Goal: Task Accomplishment & Management: Use online tool/utility

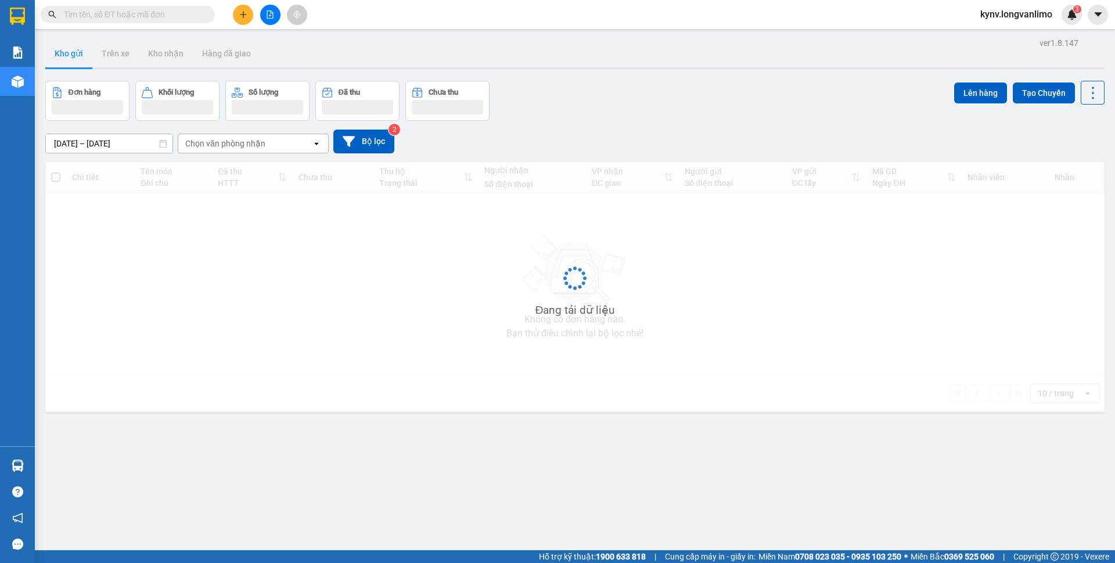
click at [111, 139] on input "12/10/2025 – 14/10/2025" at bounding box center [109, 143] width 127 height 19
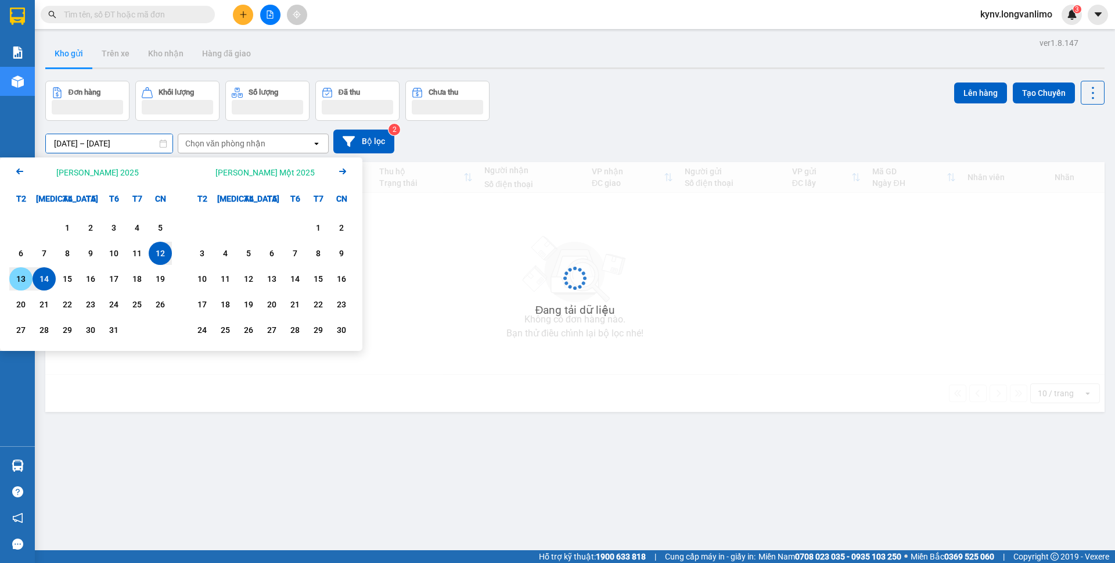
click at [16, 279] on div "13" at bounding box center [21, 279] width 16 height 14
type input "13/10/2025 – 13/10/2025"
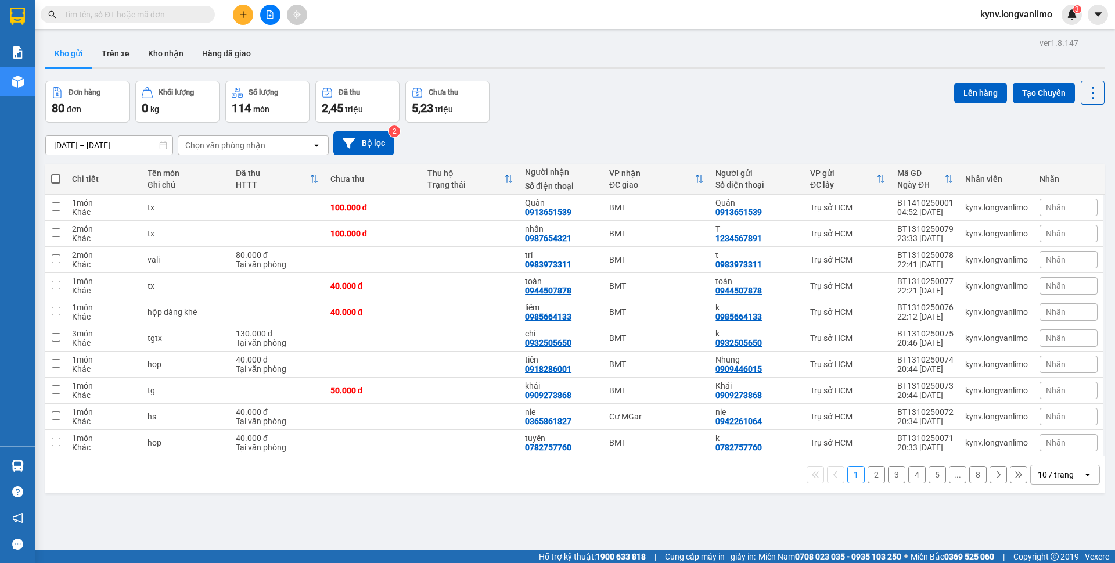
click at [1054, 478] on div "10 / trang" at bounding box center [1055, 474] width 36 height 12
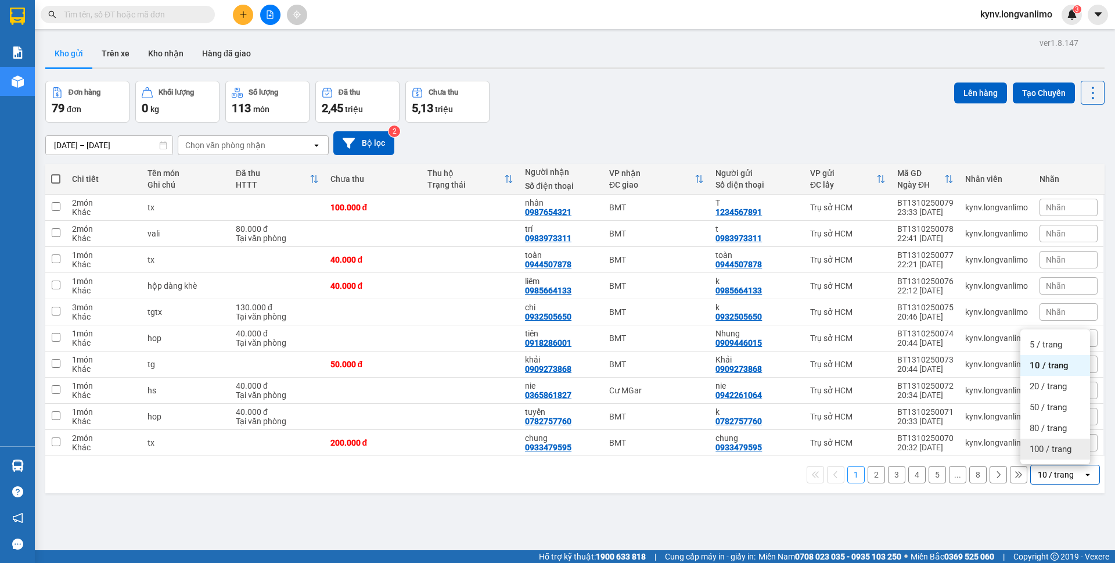
click at [1038, 452] on span "100 / trang" at bounding box center [1050, 449] width 42 height 12
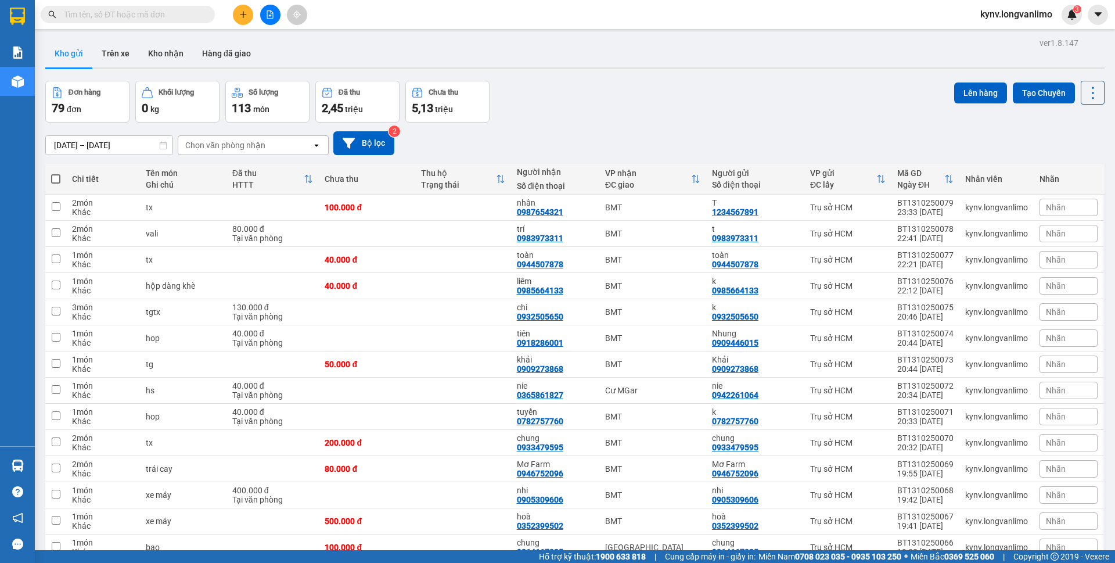
click at [57, 179] on span at bounding box center [55, 178] width 9 height 9
click at [56, 173] on input "checkbox" at bounding box center [56, 173] width 0 height 0
checkbox input "true"
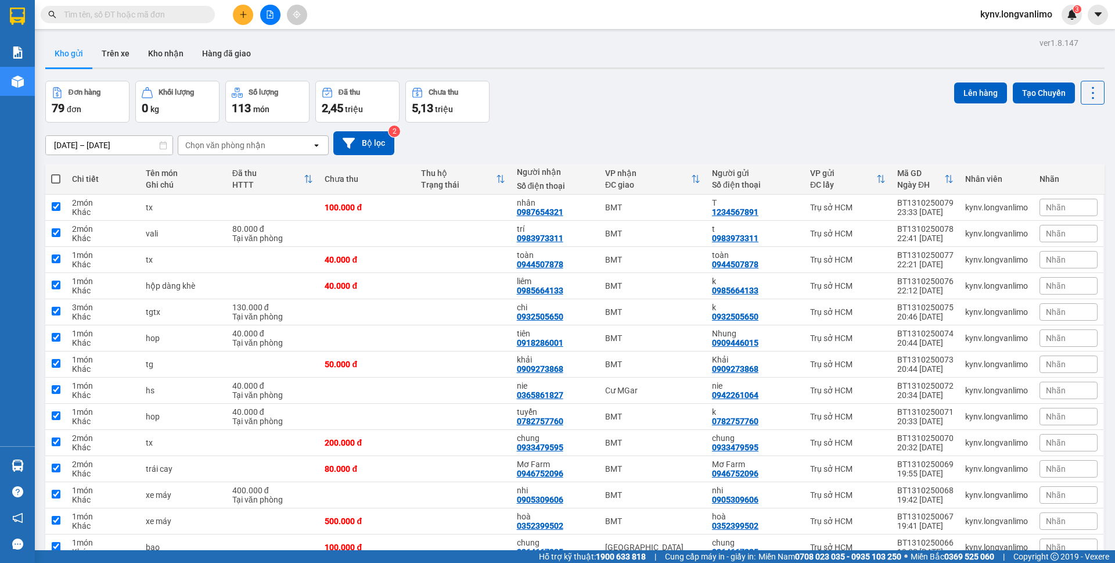
checkbox input "true"
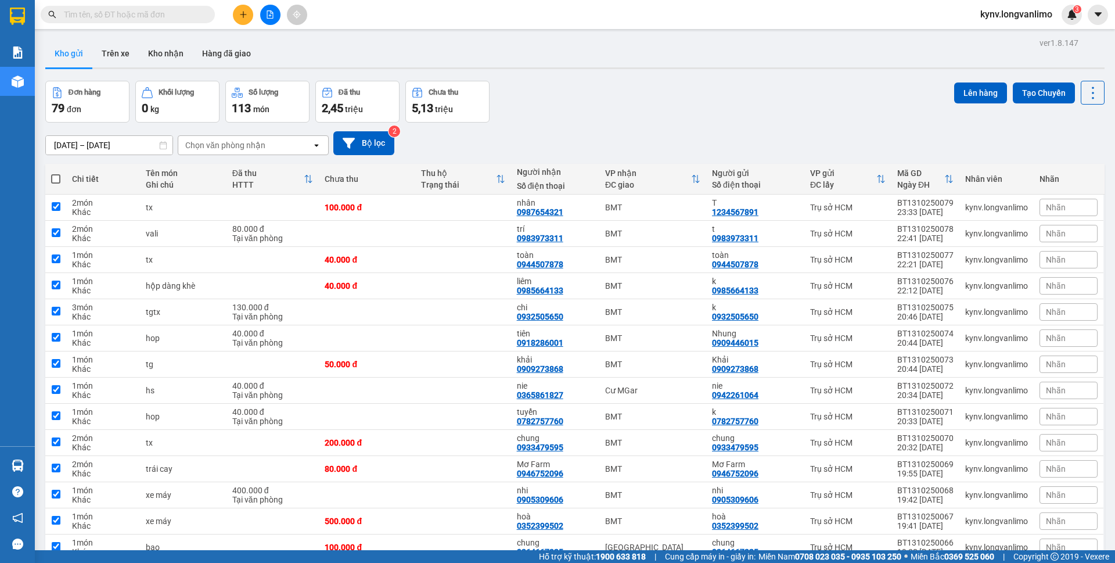
checkbox input "true"
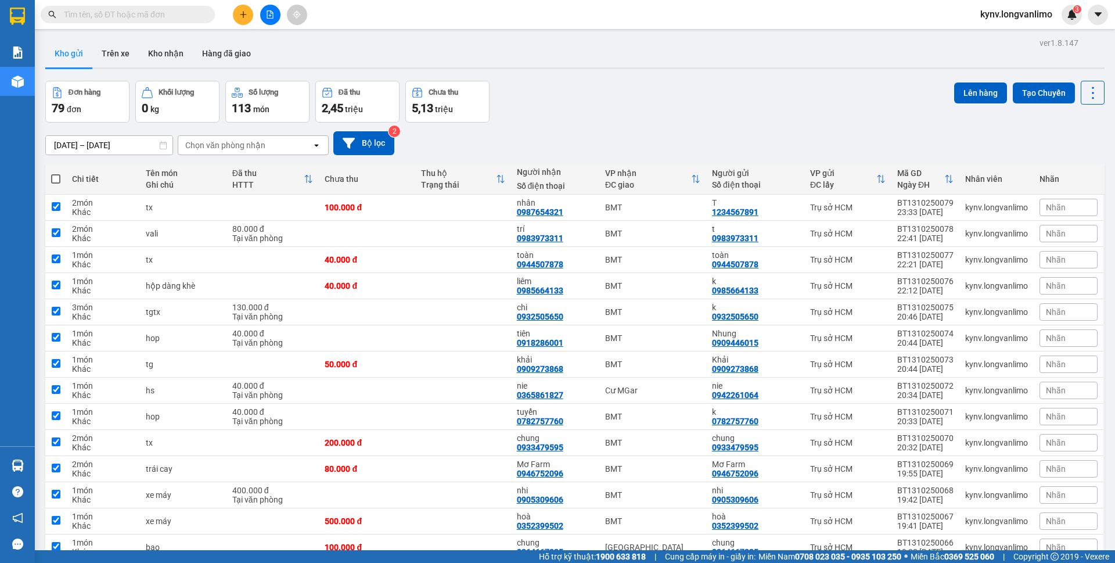
checkbox input "true"
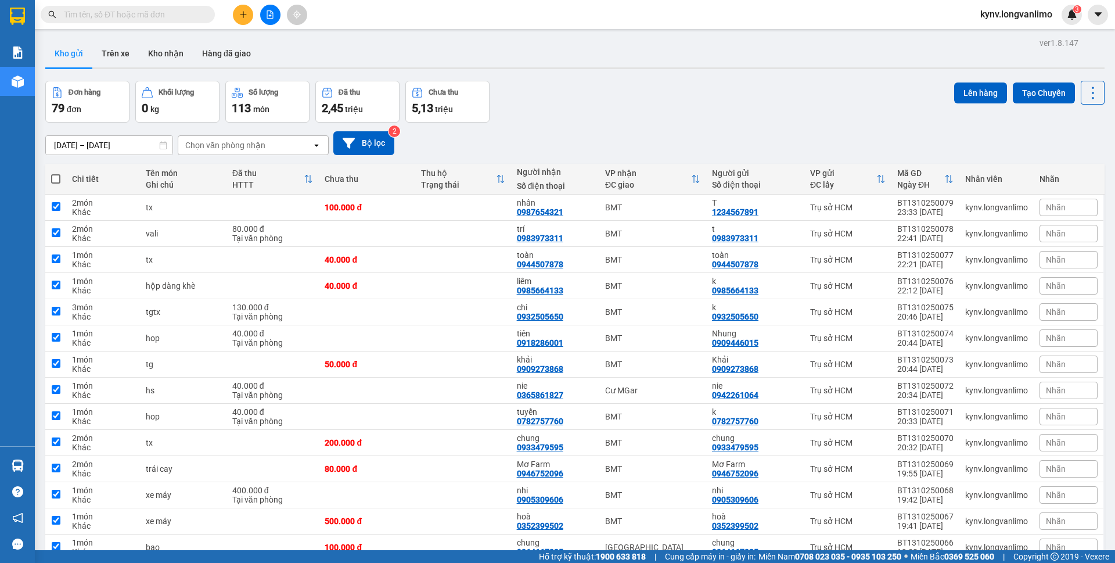
checkbox input "true"
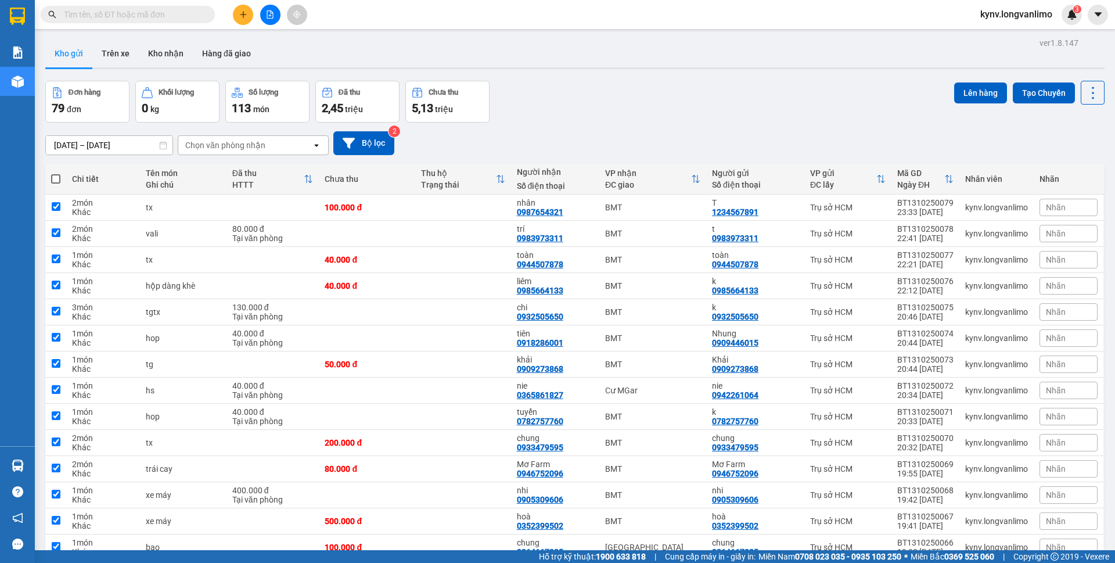
checkbox input "true"
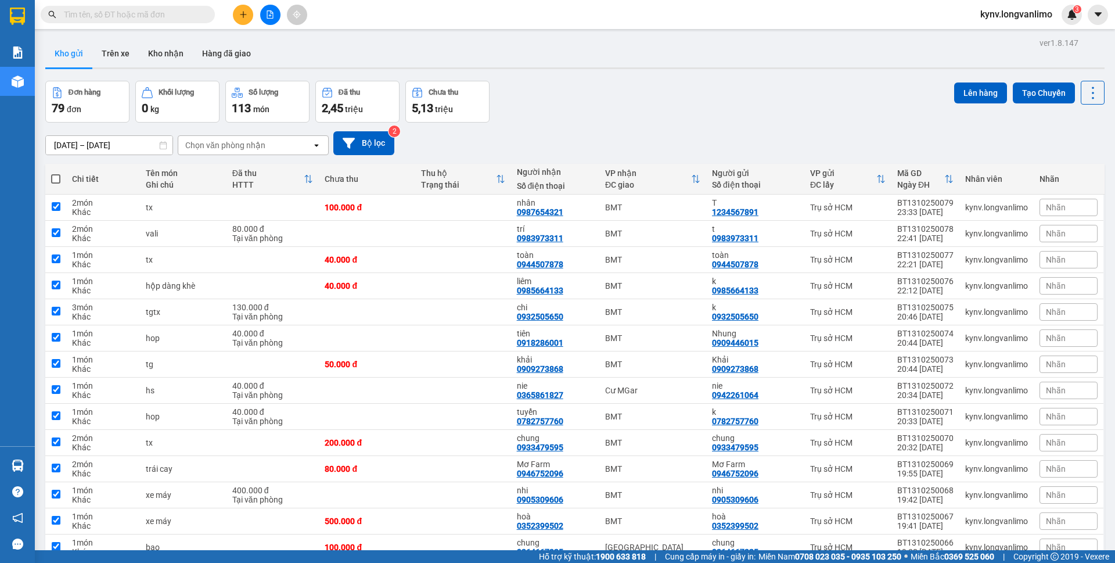
checkbox input "true"
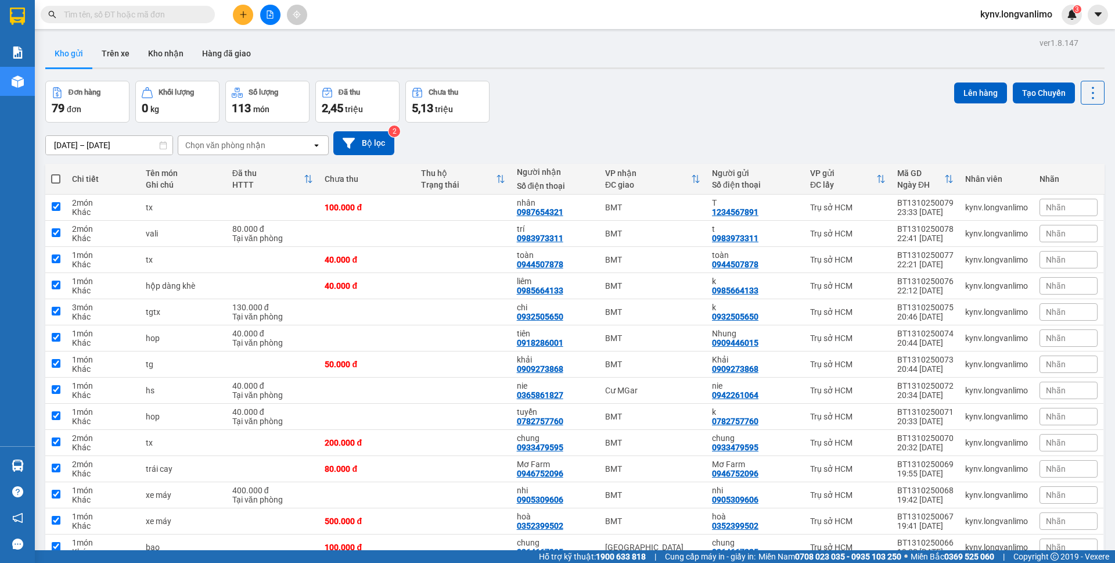
checkbox input "true"
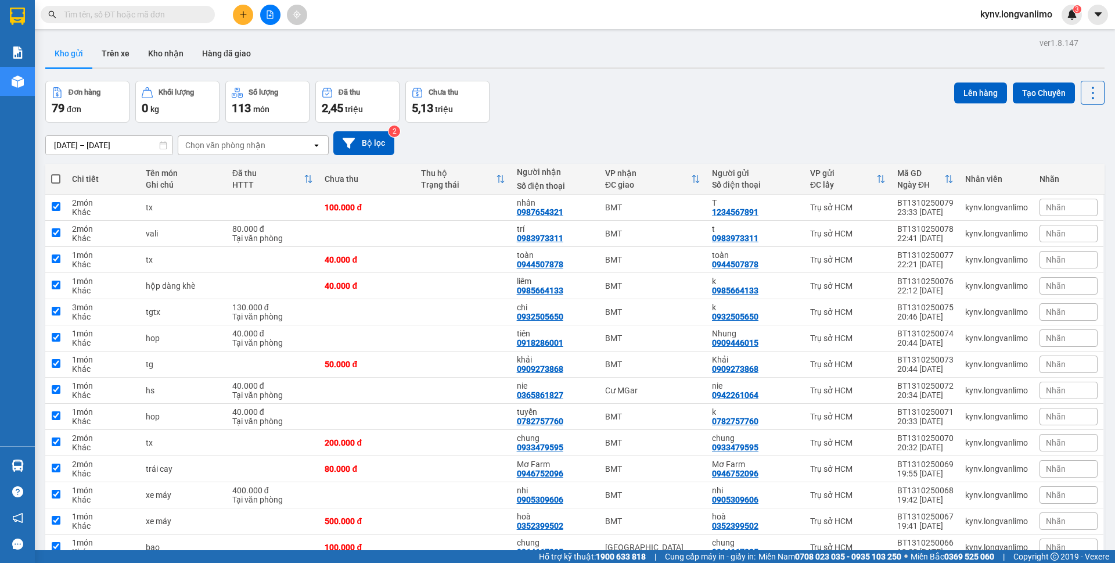
checkbox input "true"
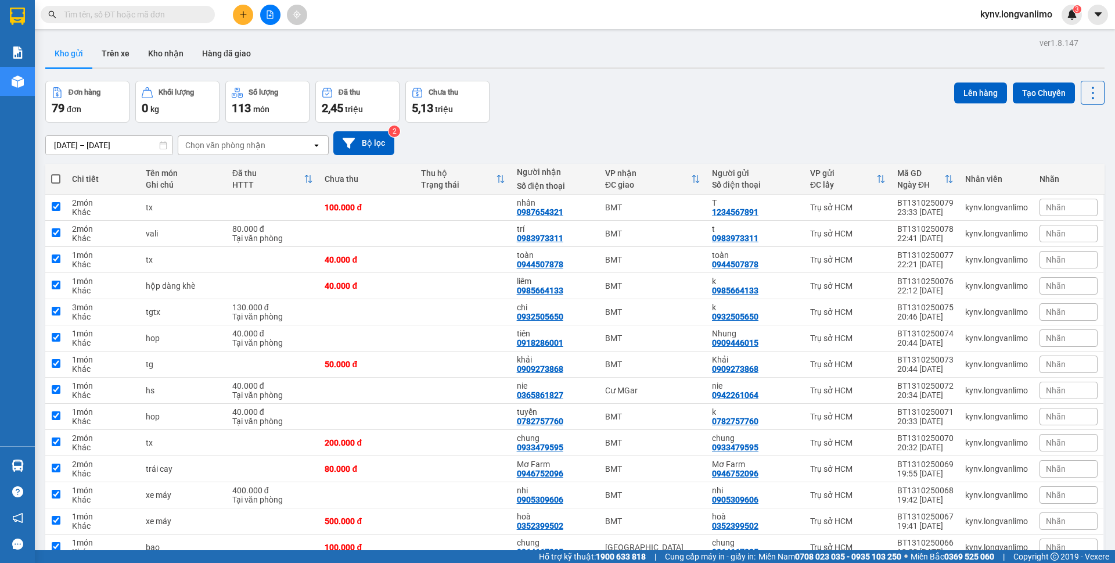
checkbox input "true"
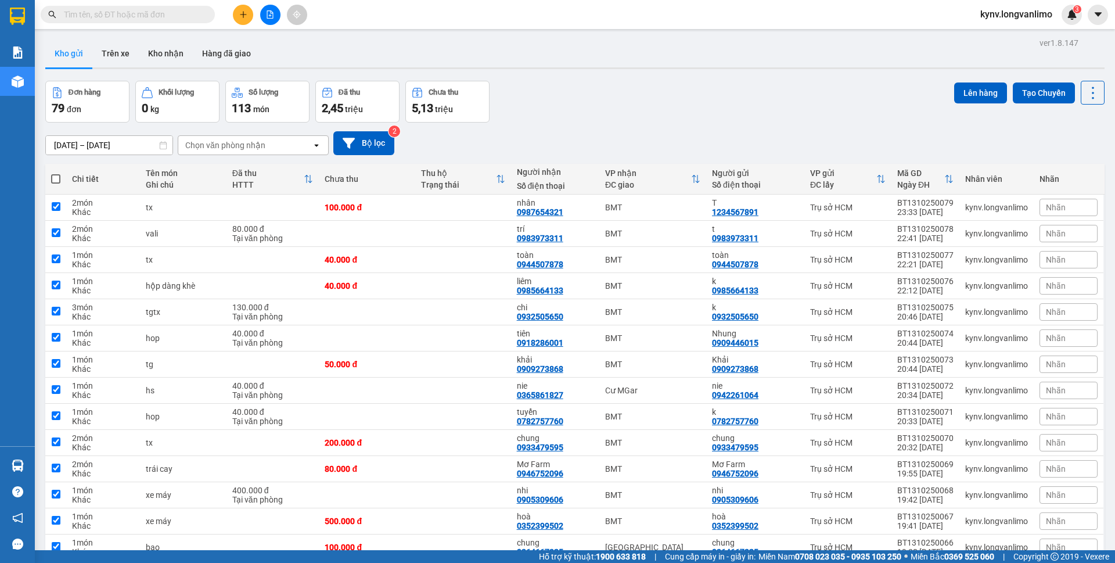
checkbox input "true"
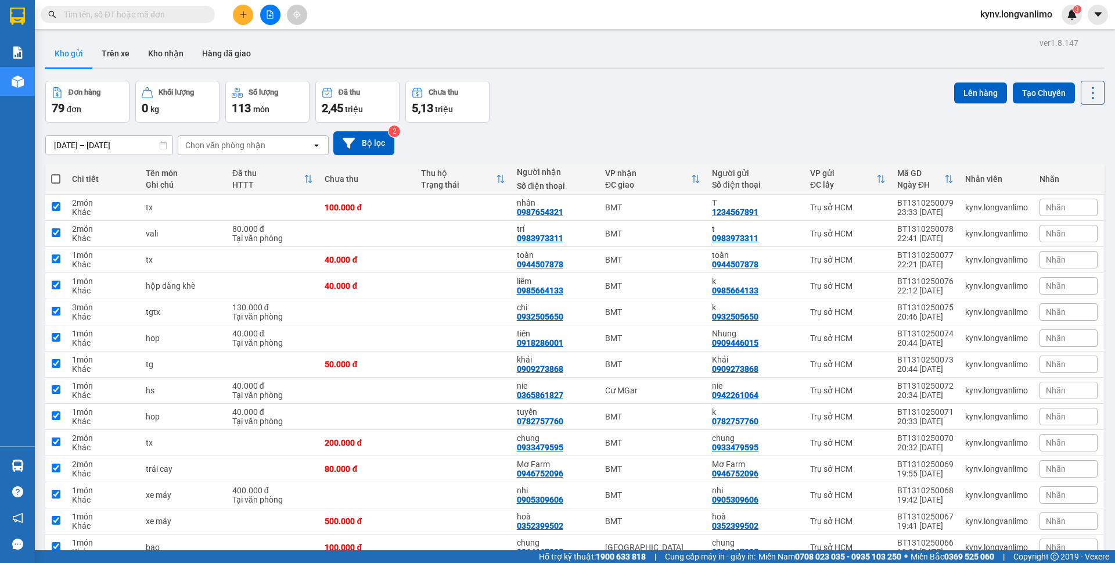
checkbox input "true"
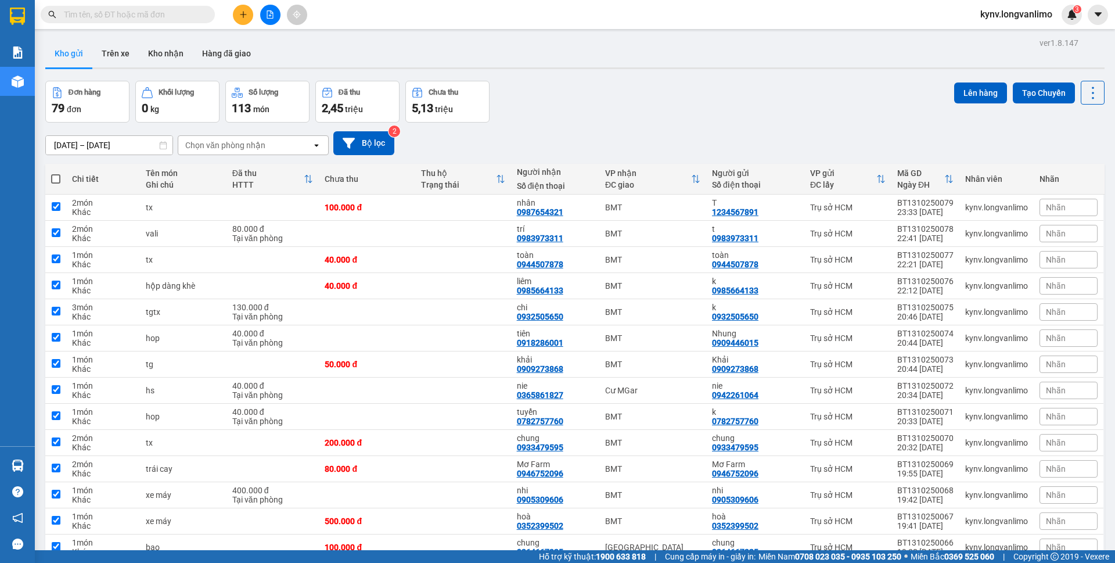
checkbox input "true"
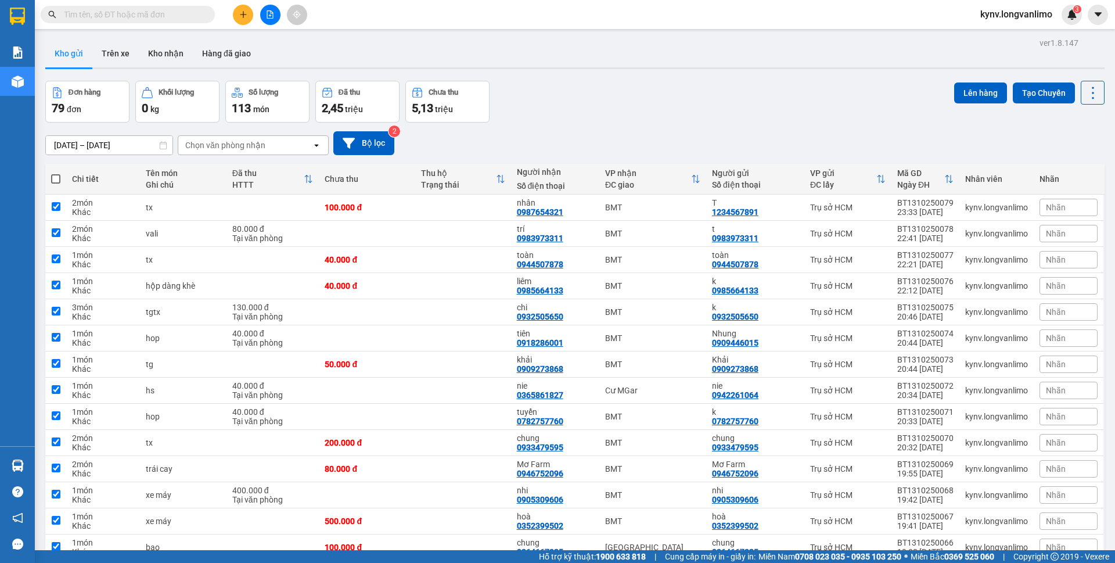
checkbox input "true"
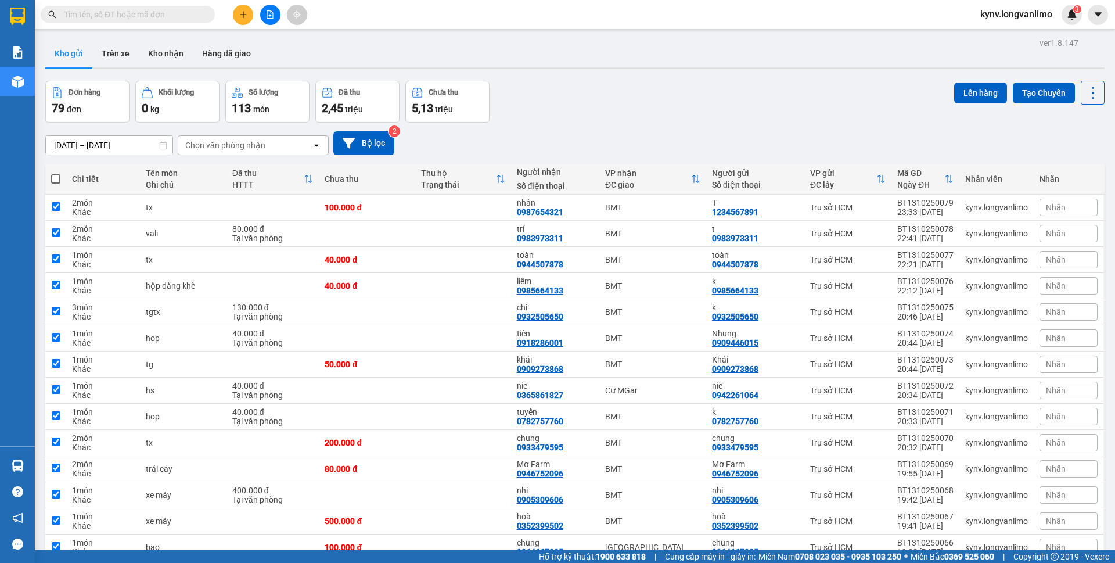
checkbox input "true"
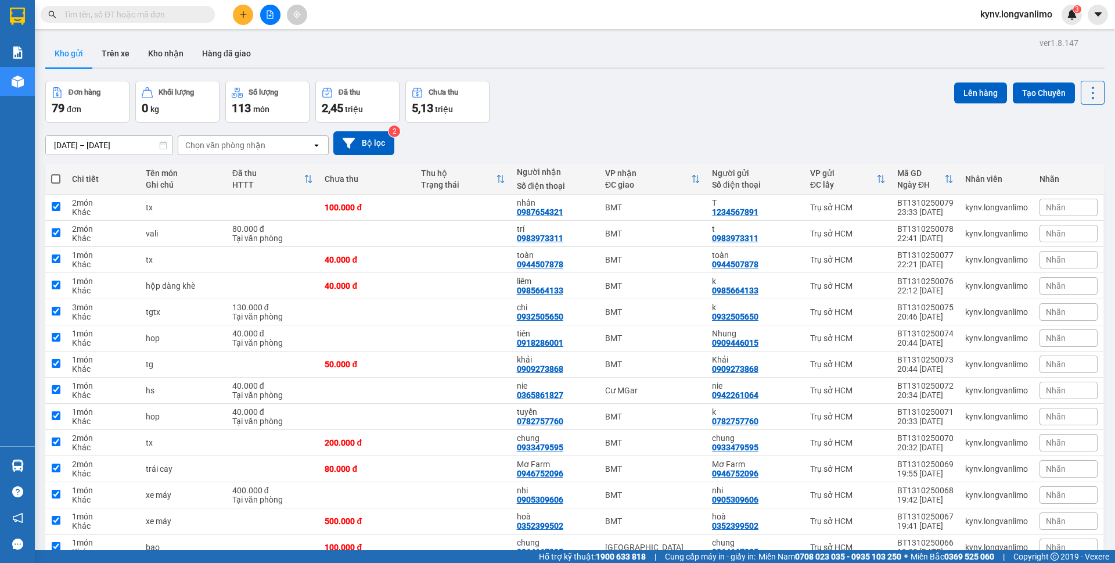
checkbox input "true"
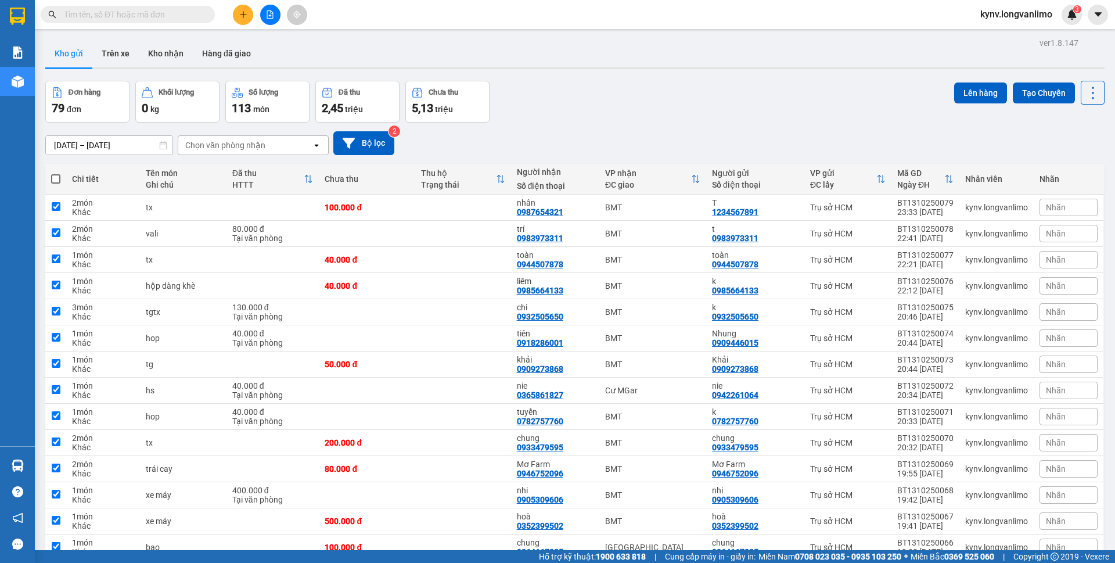
checkbox input "true"
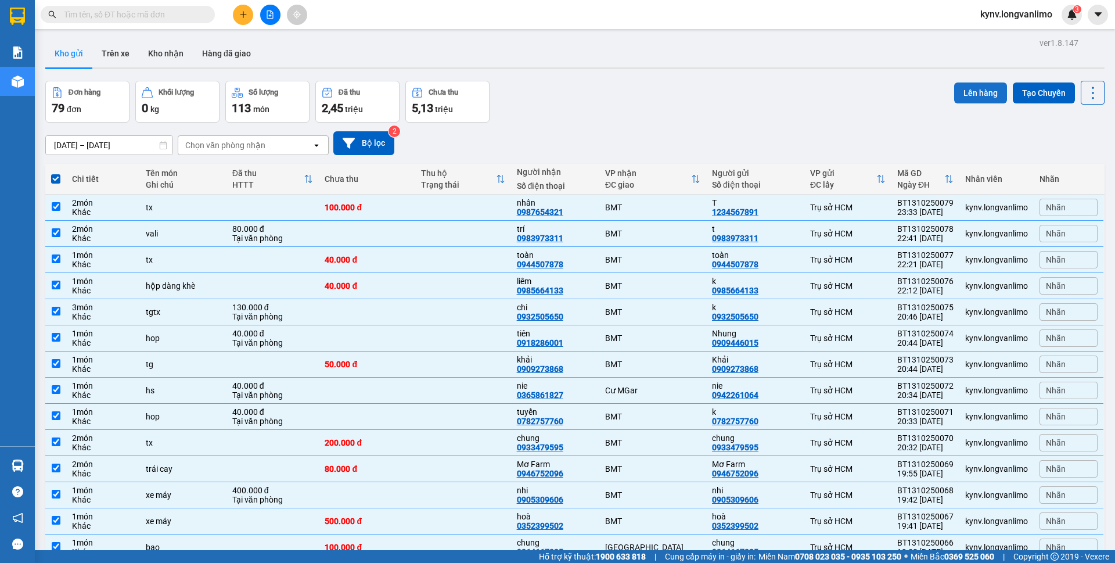
click at [985, 89] on button "Lên hàng" at bounding box center [980, 92] width 53 height 21
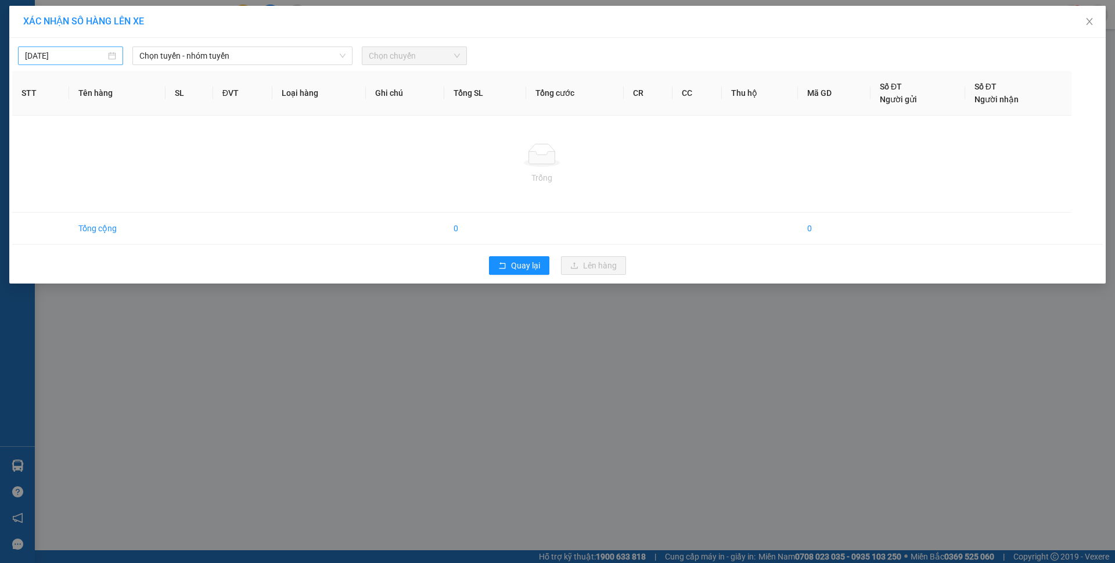
click at [102, 55] on body "Kết quả tìm kiếm ( 0 ) Bộ lọc Gửi 3 ngày gần nhất No Data kynv.longvanlimo 3 Bá…" at bounding box center [557, 281] width 1115 height 563
click at [59, 155] on div "13" at bounding box center [56, 158] width 14 height 14
click at [230, 61] on span "Chọn tuyến - nhóm tuyến" at bounding box center [242, 55] width 206 height 17
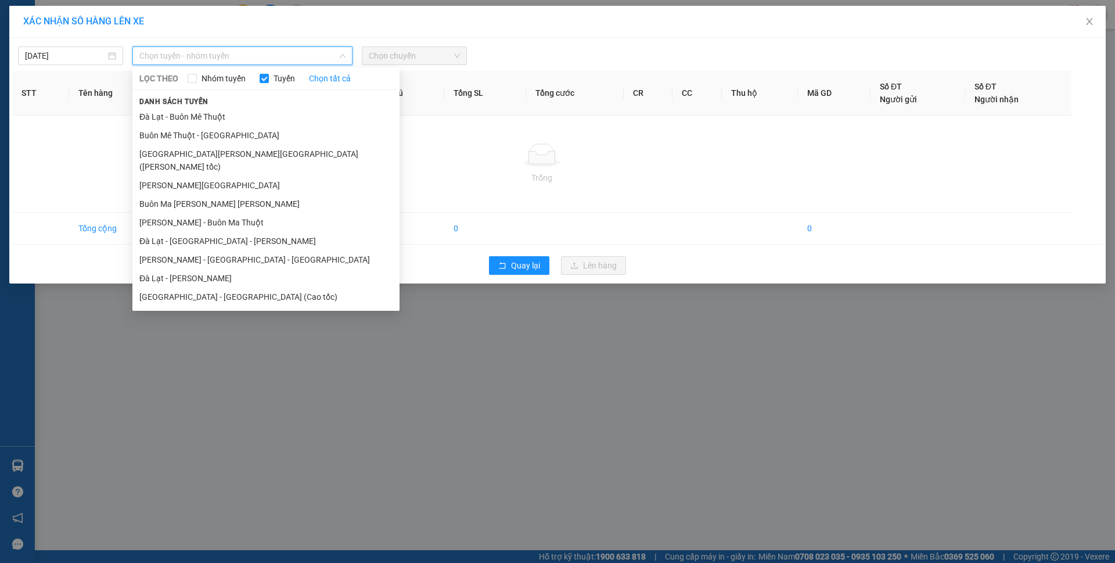
drag, startPoint x: 186, startPoint y: 206, endPoint x: 194, endPoint y: 204, distance: 7.7
click at [188, 213] on li "Hồ Chí Minh - Buôn Ma Thuột" at bounding box center [265, 222] width 267 height 19
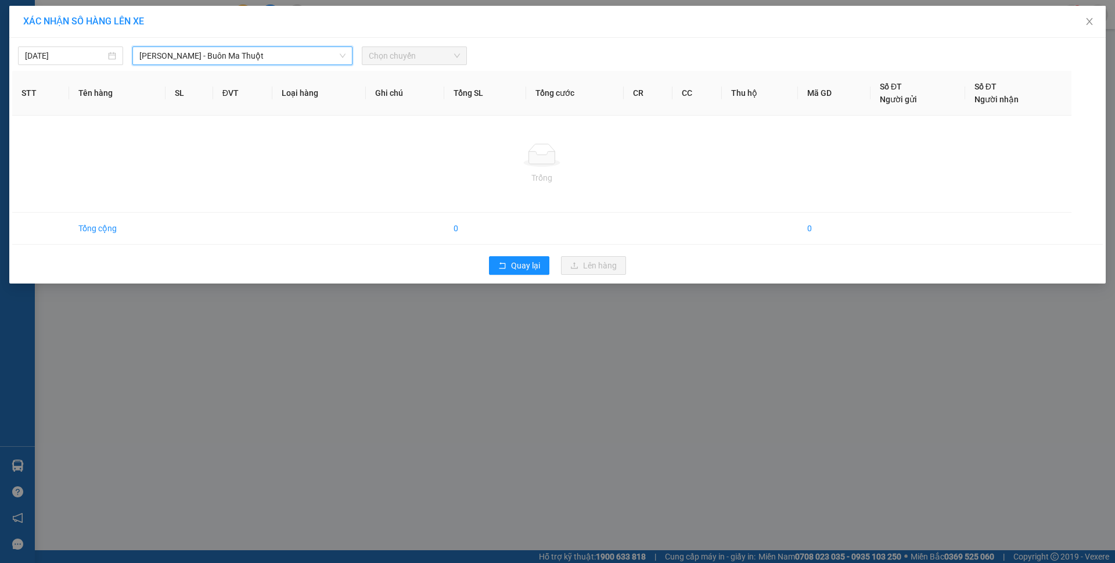
click at [430, 51] on span "Chọn chuyến" at bounding box center [414, 55] width 91 height 17
drag, startPoint x: 586, startPoint y: 49, endPoint x: 474, endPoint y: 43, distance: 112.8
click at [474, 43] on div "14/10/2025 Hồ Chí Minh - Buôn Ma Thuột LỌC THEO Nhóm tuyến Tuyến Chọn tất cả Da…" at bounding box center [557, 53] width 1090 height 24
click at [46, 59] on input "14/10/2025" at bounding box center [65, 55] width 81 height 13
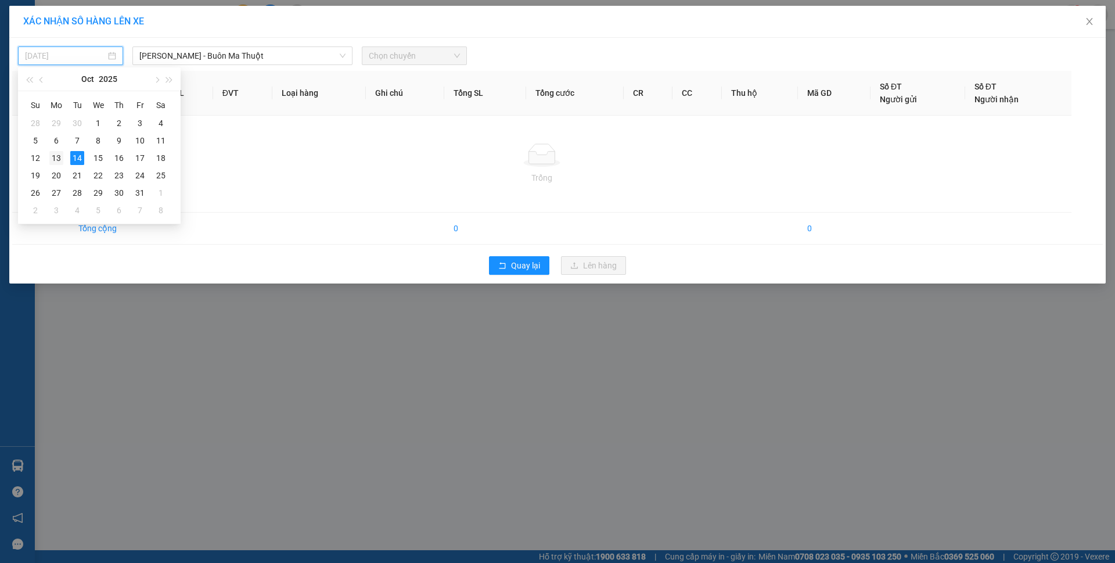
click at [56, 160] on div "13" at bounding box center [56, 158] width 14 height 14
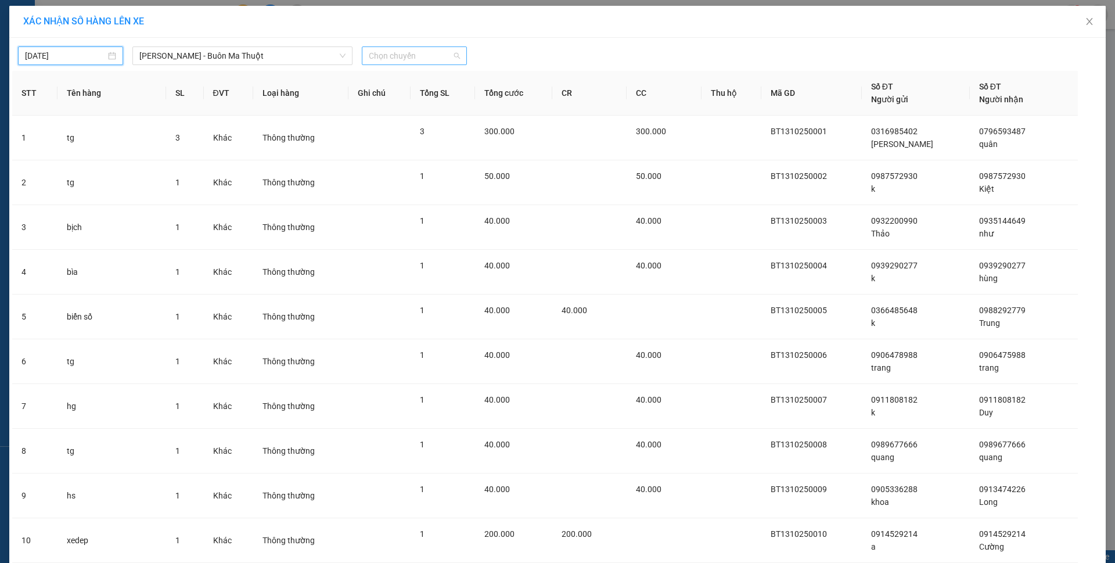
click at [438, 57] on span "Chọn chuyến" at bounding box center [414, 55] width 91 height 17
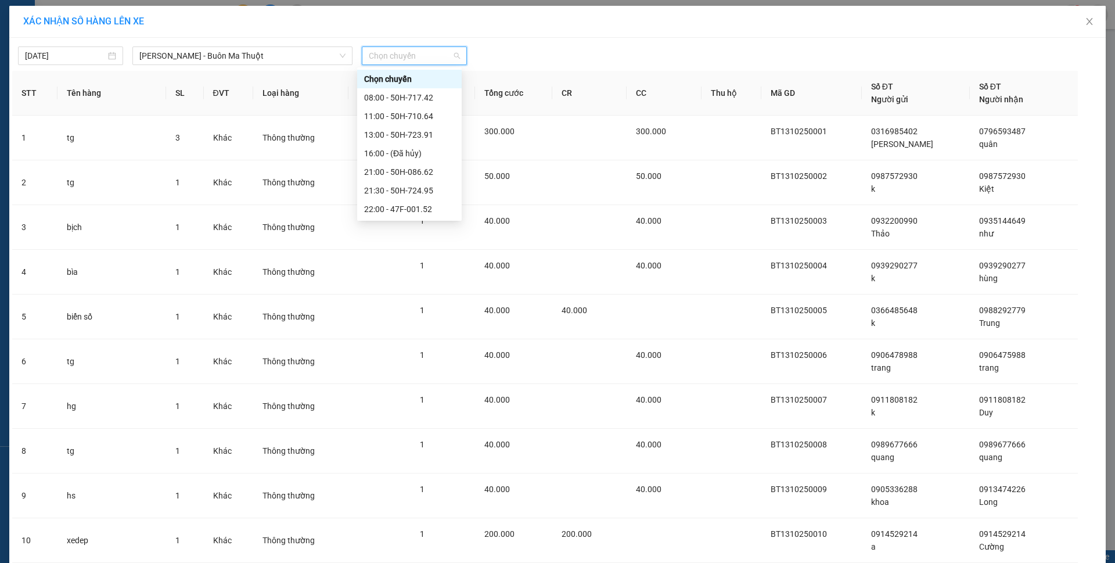
scroll to position [56, 0]
click at [42, 54] on input "14/10/2025" at bounding box center [65, 55] width 81 height 13
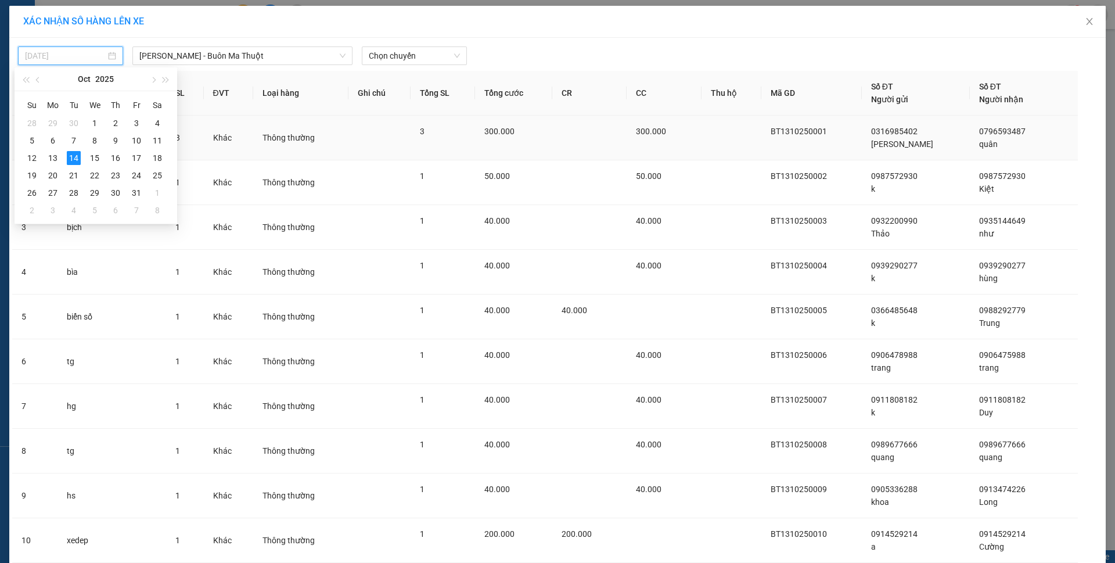
click at [55, 160] on div "13" at bounding box center [53, 158] width 14 height 14
type input "13/10/2025"
click at [401, 57] on span "Chọn chuyến" at bounding box center [414, 55] width 91 height 17
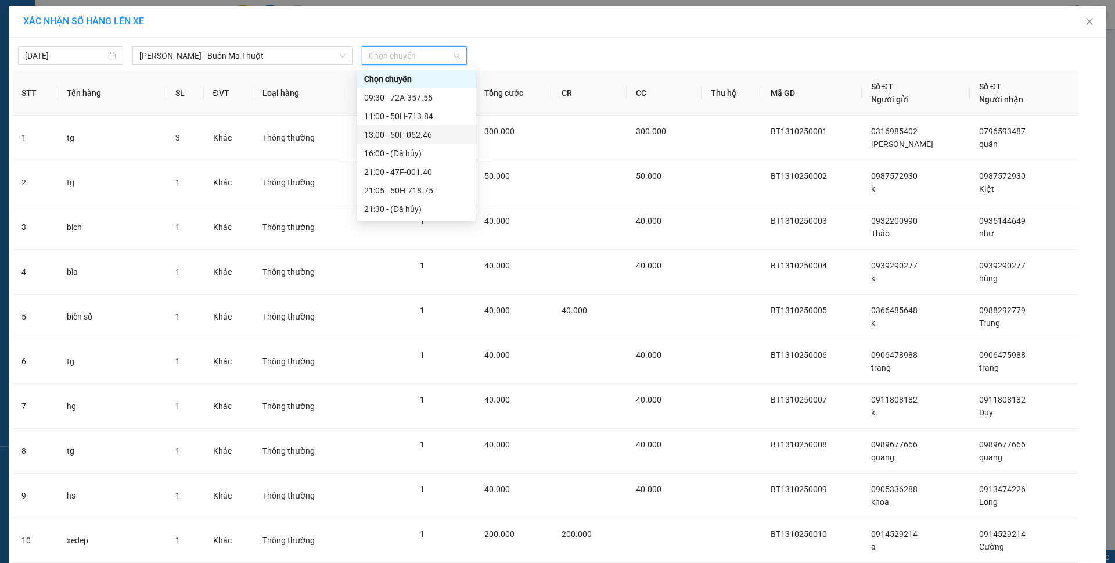
scroll to position [93, 0]
click at [428, 206] on div "23:59 - 72A-357.25" at bounding box center [416, 209] width 104 height 13
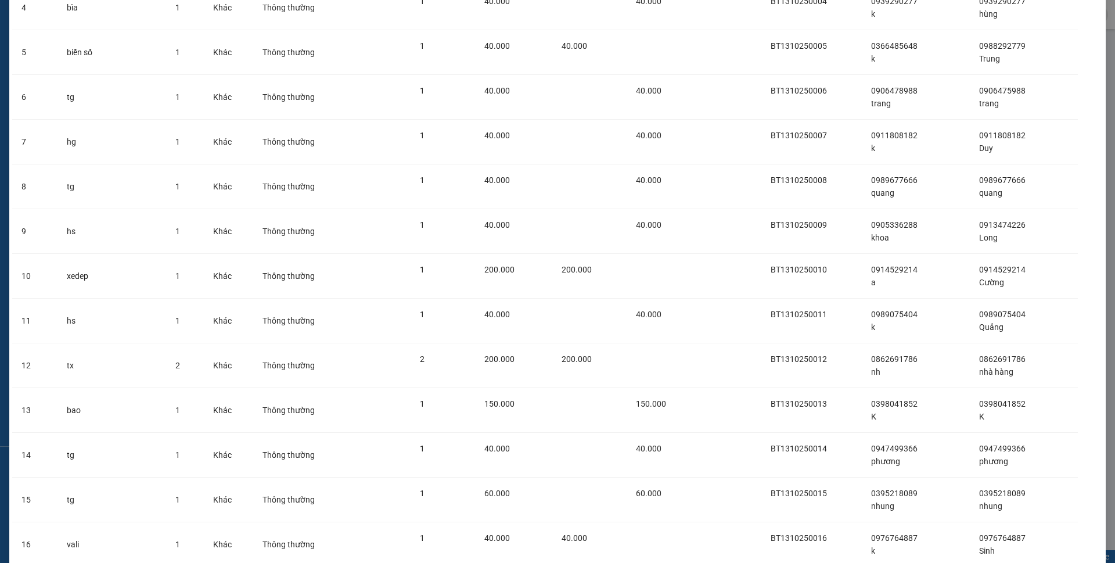
scroll to position [3176, 0]
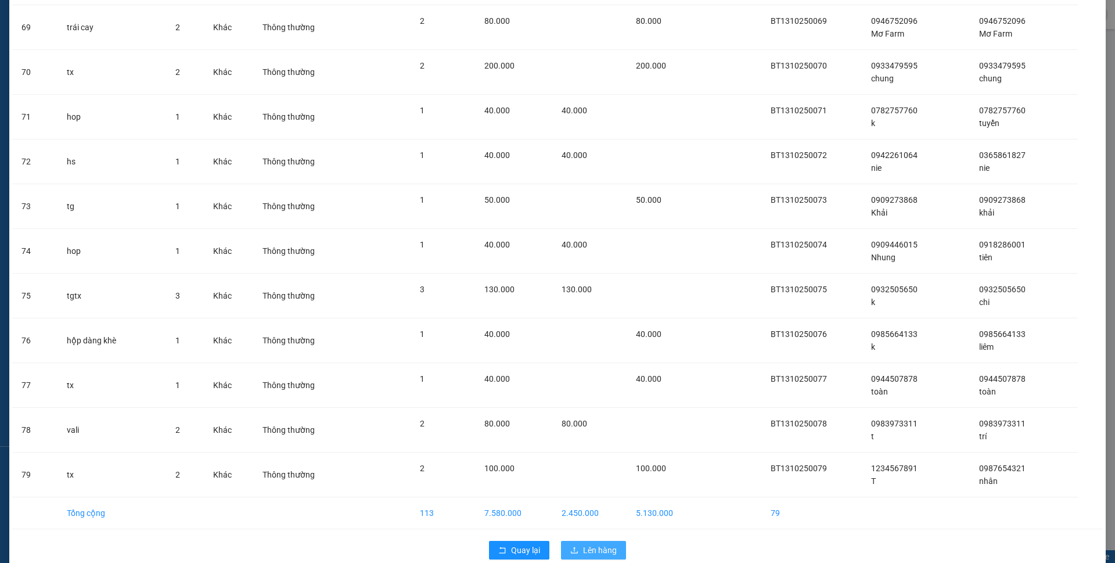
drag, startPoint x: 589, startPoint y: 533, endPoint x: 592, endPoint y: 527, distance: 6.5
click at [589, 543] on span "Lên hàng" at bounding box center [600, 549] width 34 height 13
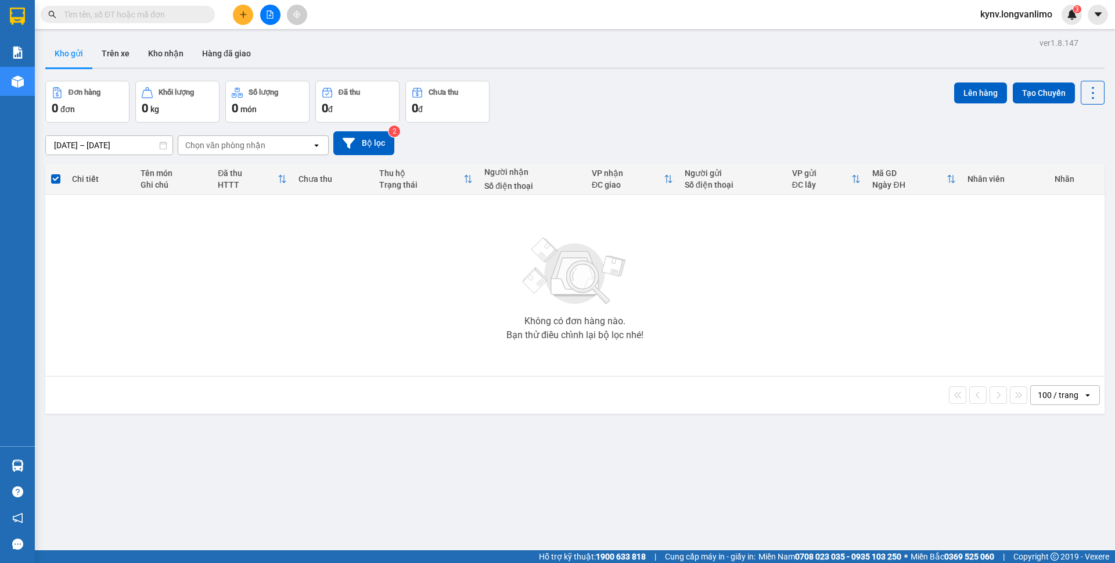
click at [265, 17] on button at bounding box center [270, 15] width 20 height 20
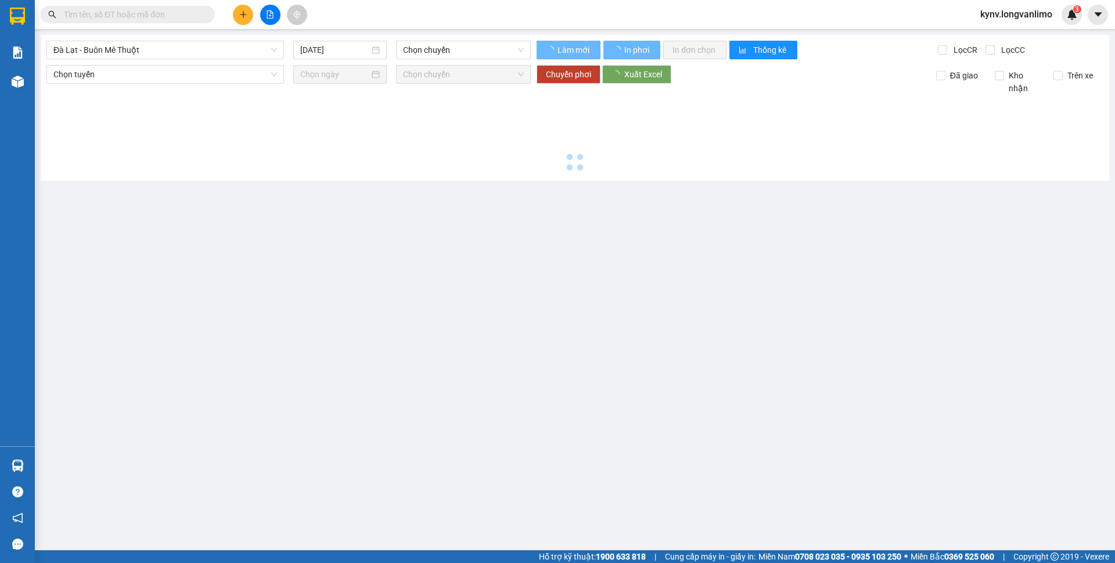
type input "14/10/2025"
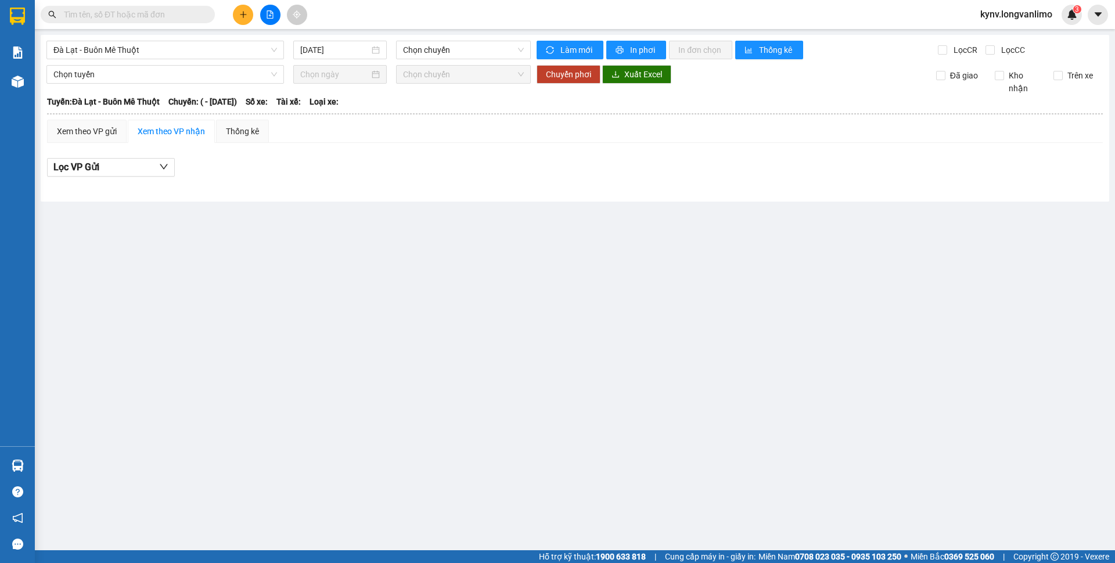
click at [209, 62] on div "Đà Lạt - Buôn Mê Thuột 14/10/2025 Chọn chuyến Làm mới In phơi In đơn chọn Thống…" at bounding box center [575, 118] width 1068 height 167
click at [207, 57] on span "Đà Lạt - Buôn Mê Thuột" at bounding box center [165, 49] width 224 height 17
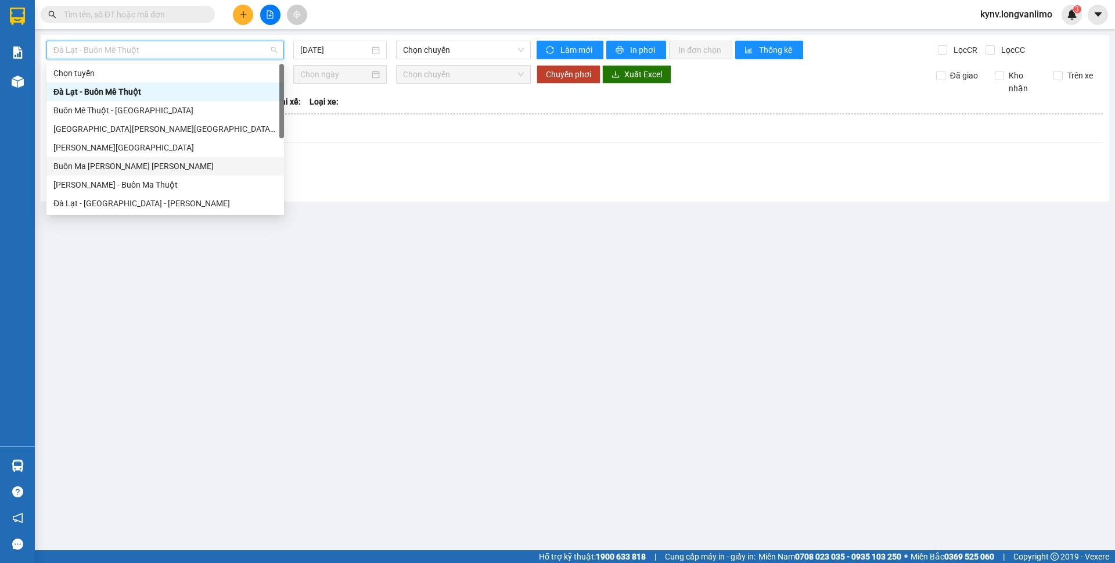
click at [110, 167] on div "Buôn Ma Thuột - Hồ Chí Minh" at bounding box center [165, 166] width 224 height 13
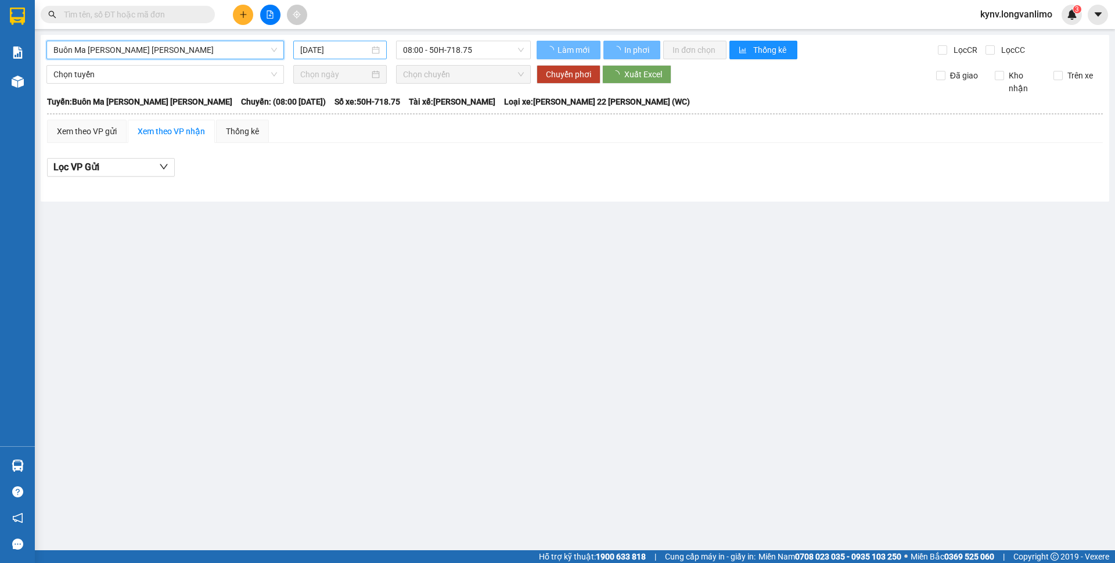
click at [317, 47] on input "14/10/2025" at bounding box center [334, 50] width 69 height 13
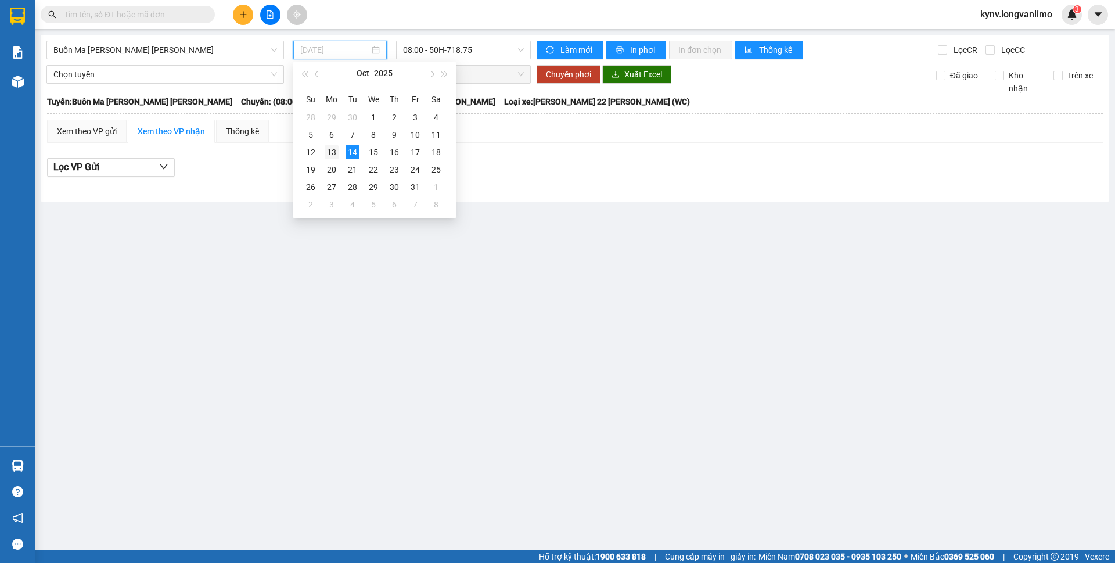
click at [327, 152] on div "13" at bounding box center [332, 152] width 14 height 14
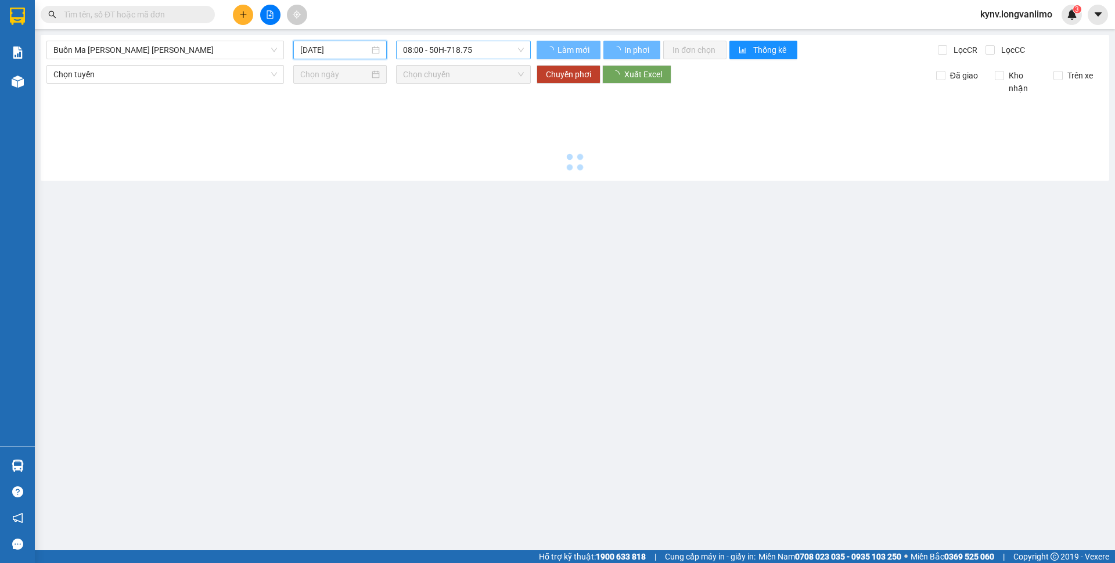
click at [431, 52] on span "08:00 - 50H-718.75" at bounding box center [463, 49] width 121 height 17
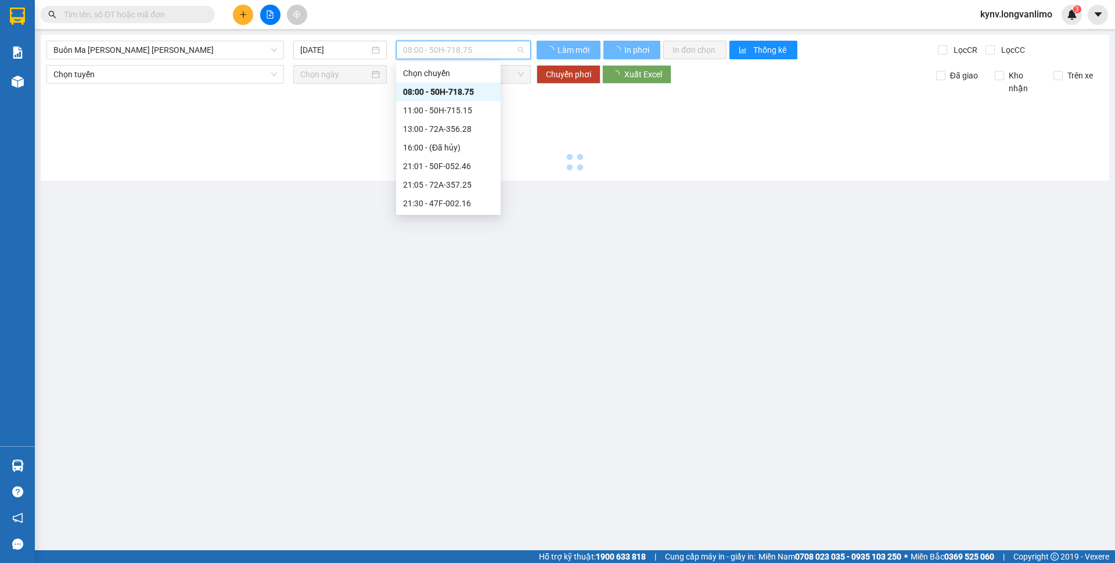
scroll to position [74, 0]
type input "13/10/2025"
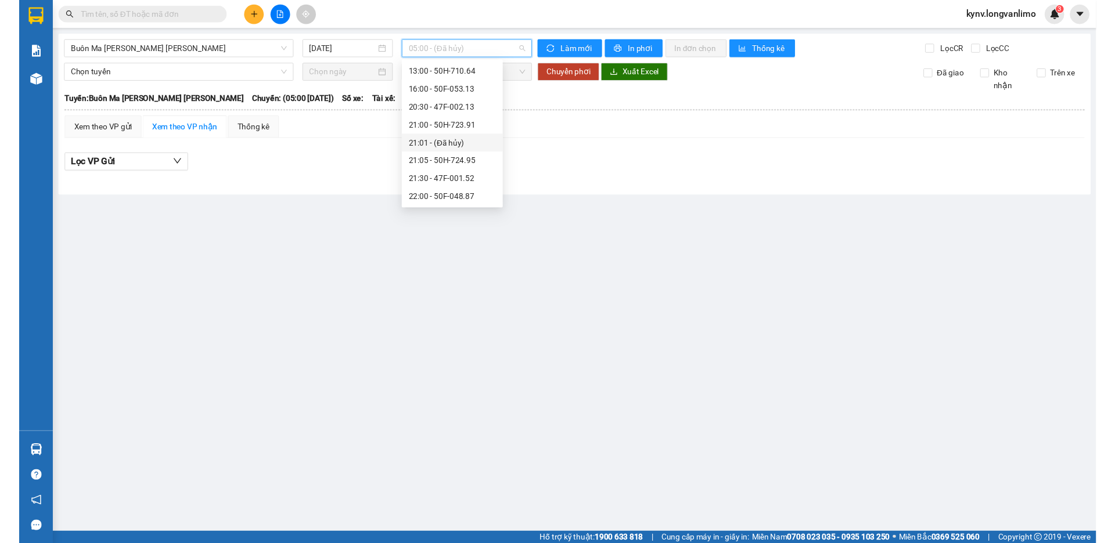
scroll to position [130, 0]
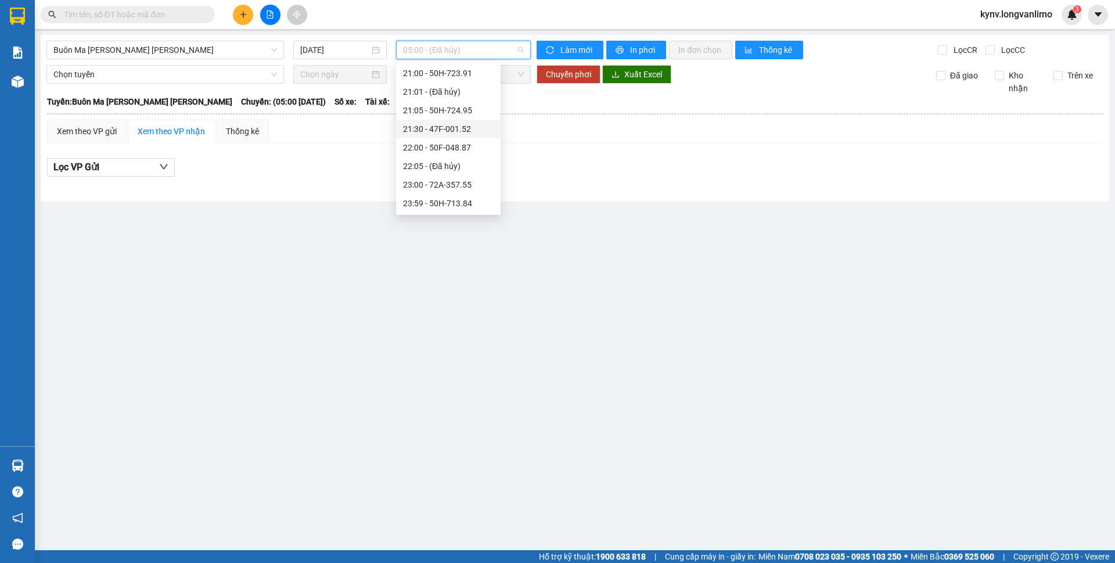
click at [456, 127] on div "21:30 - 47F-001.52" at bounding box center [448, 128] width 91 height 13
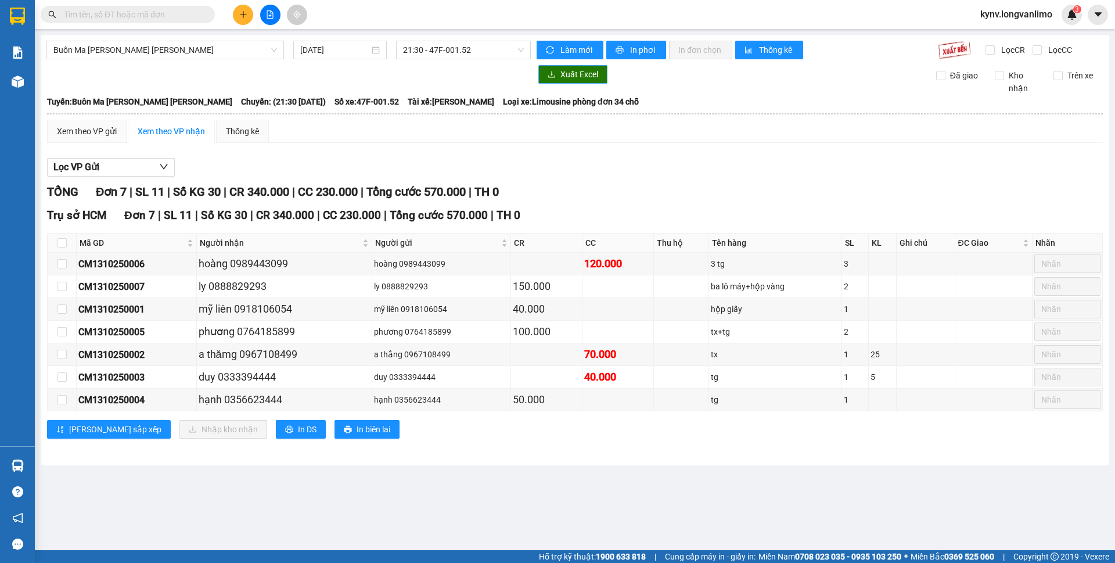
drag, startPoint x: 565, startPoint y: 77, endPoint x: 539, endPoint y: 84, distance: 27.6
click at [567, 76] on span "Xuất Excel" at bounding box center [579, 74] width 38 height 13
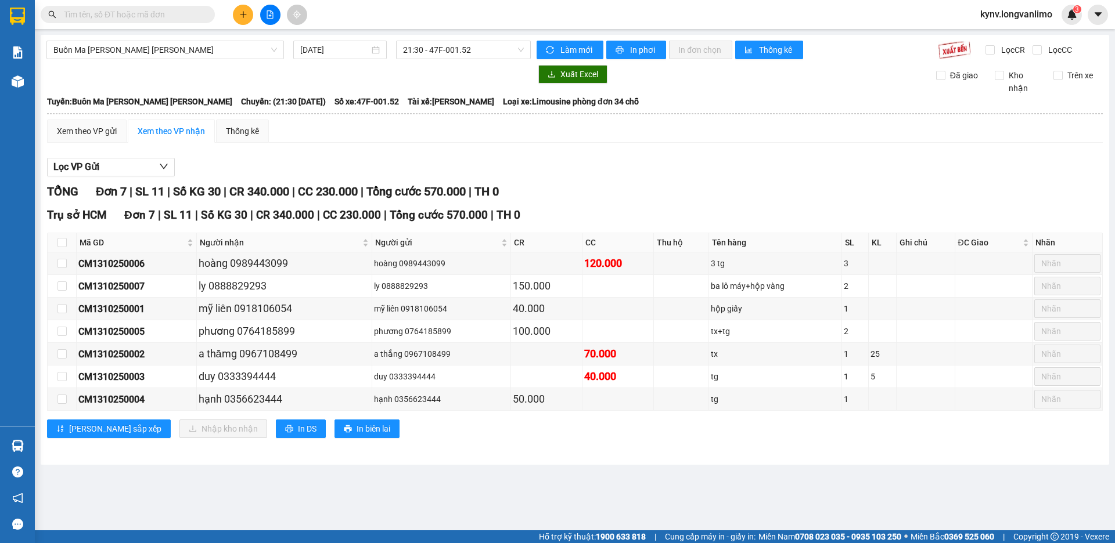
click at [500, 60] on div "Buôn Ma Thuột - Hồ Chí Minh 13/10/2025 21:30 - 47F-001.52 Làm mới In phơi In đơ…" at bounding box center [575, 250] width 1068 height 430
click at [498, 48] on span "21:30 - 47F-001.52" at bounding box center [463, 49] width 121 height 17
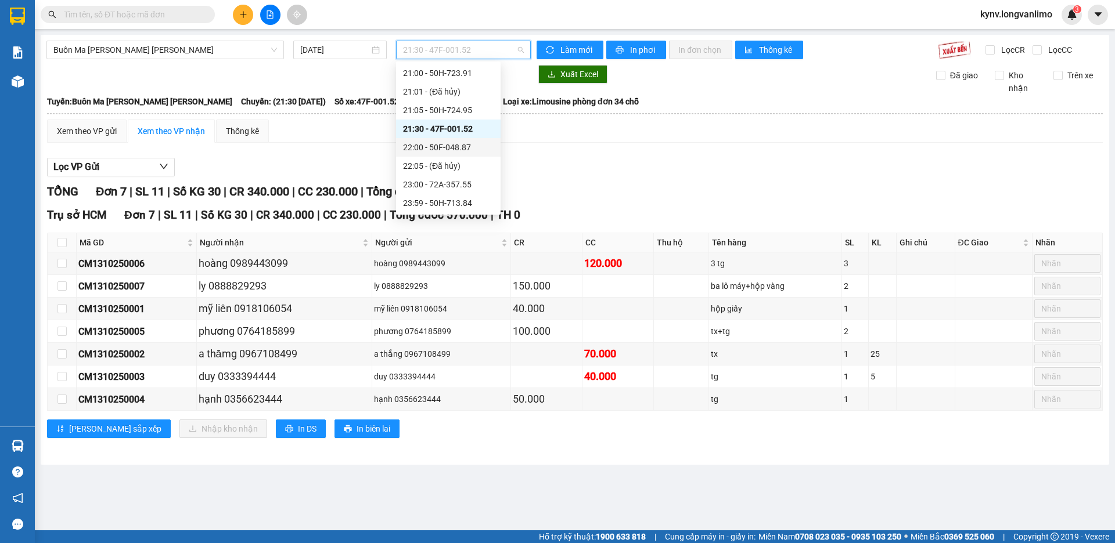
click at [449, 145] on div "22:00 - 50F-048.87" at bounding box center [448, 147] width 91 height 13
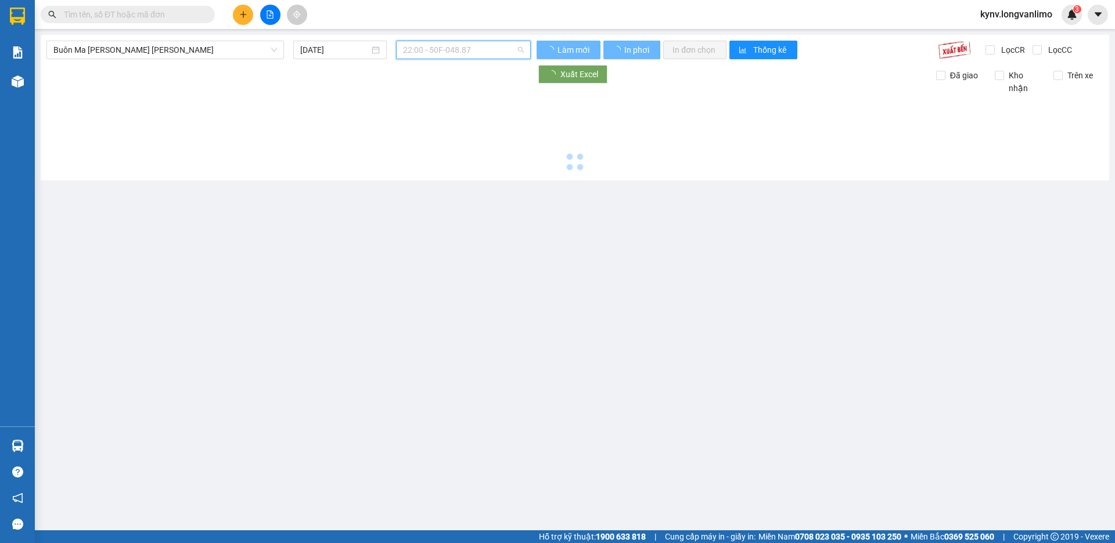
click at [464, 53] on span "22:00 - 50F-048.87" at bounding box center [463, 49] width 121 height 17
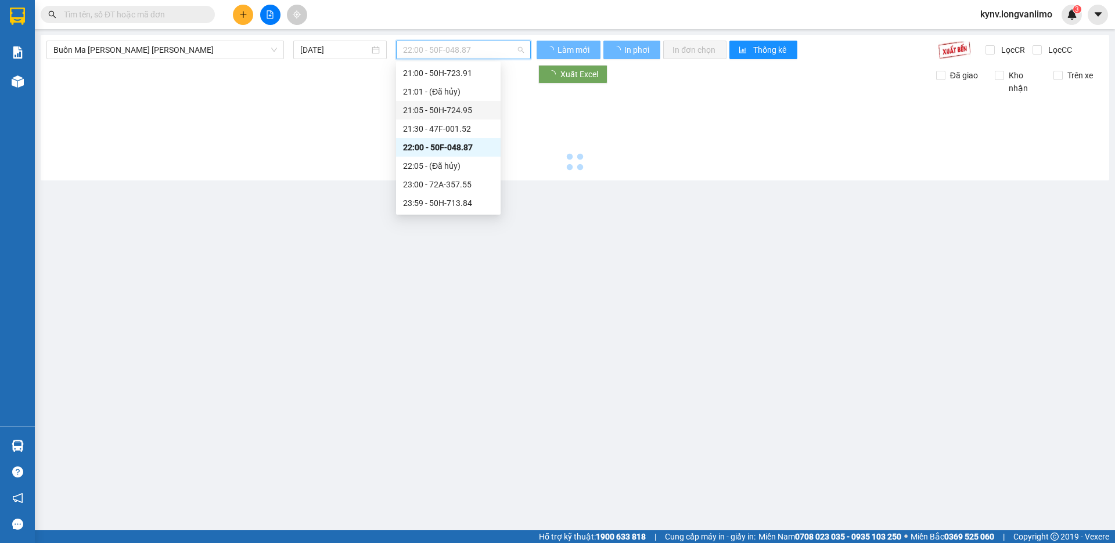
click at [467, 106] on div "21:05 - 50H-724.95" at bounding box center [448, 110] width 91 height 13
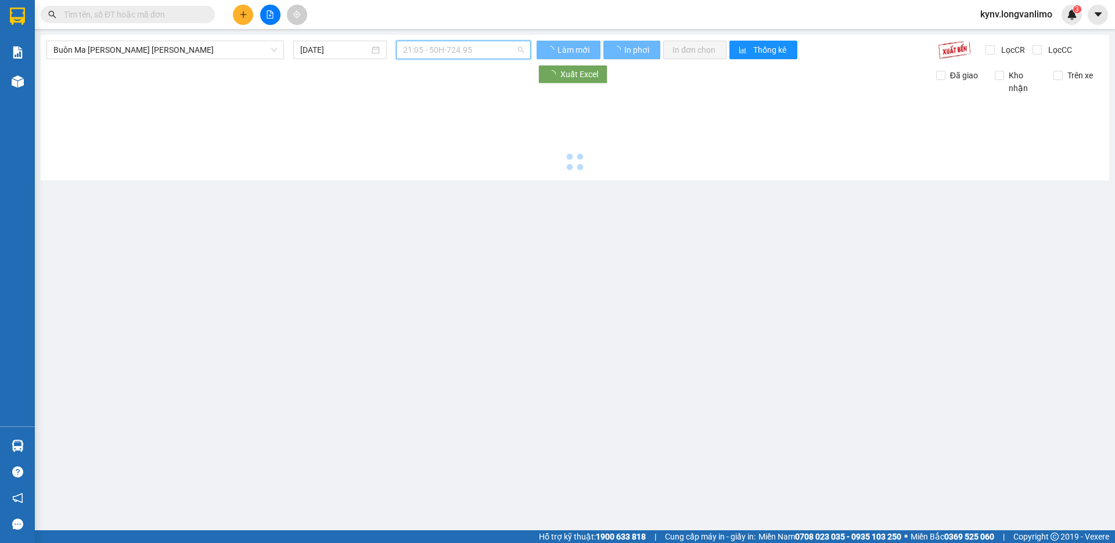
click at [480, 51] on span "21:05 - 50H-724.95" at bounding box center [463, 49] width 121 height 17
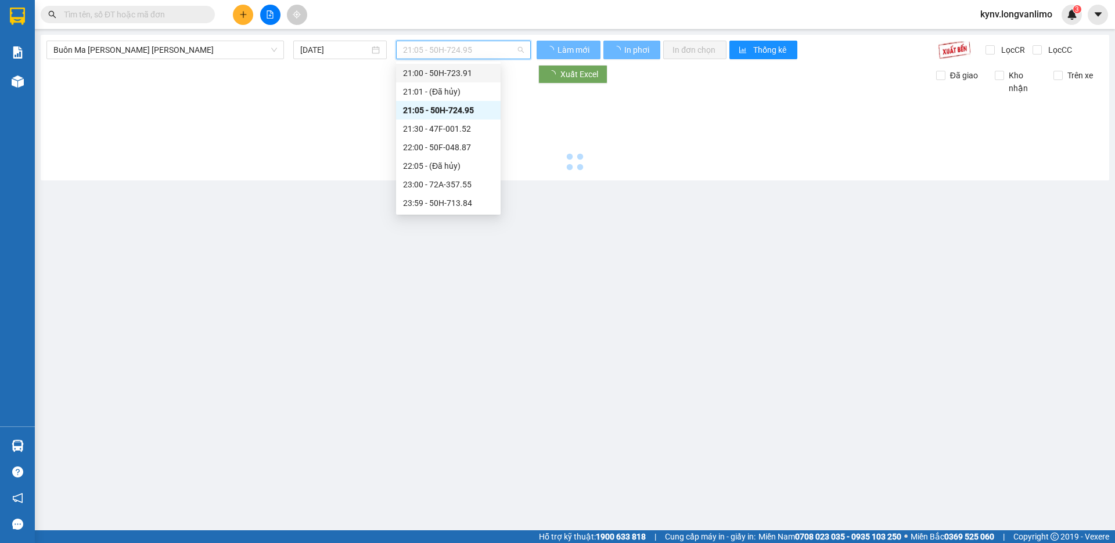
click at [472, 80] on div "21:00 - 50H-723.91" at bounding box center [448, 73] width 104 height 19
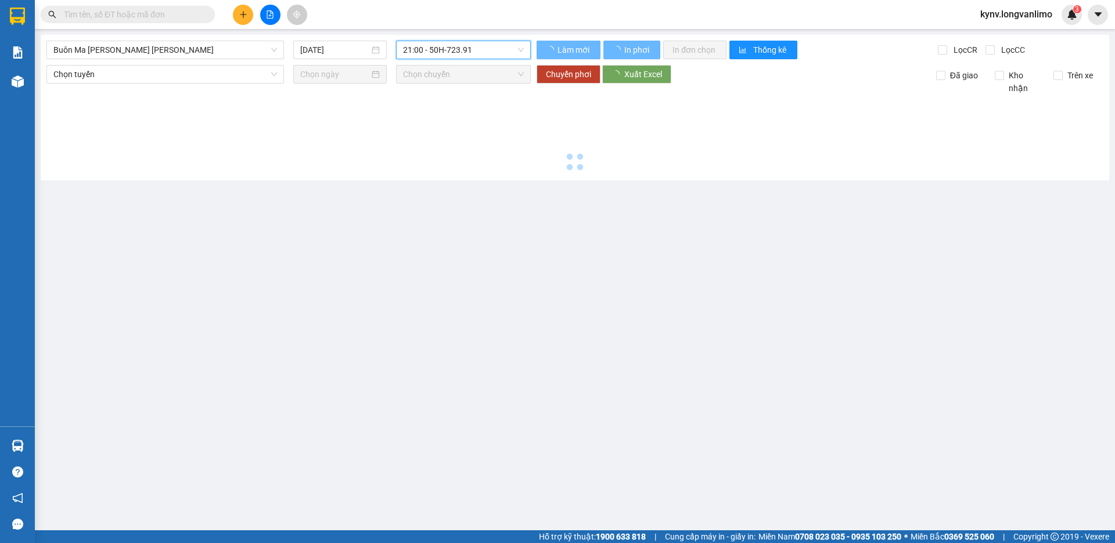
click at [484, 51] on span "21:00 - 50H-723.91" at bounding box center [463, 49] width 121 height 17
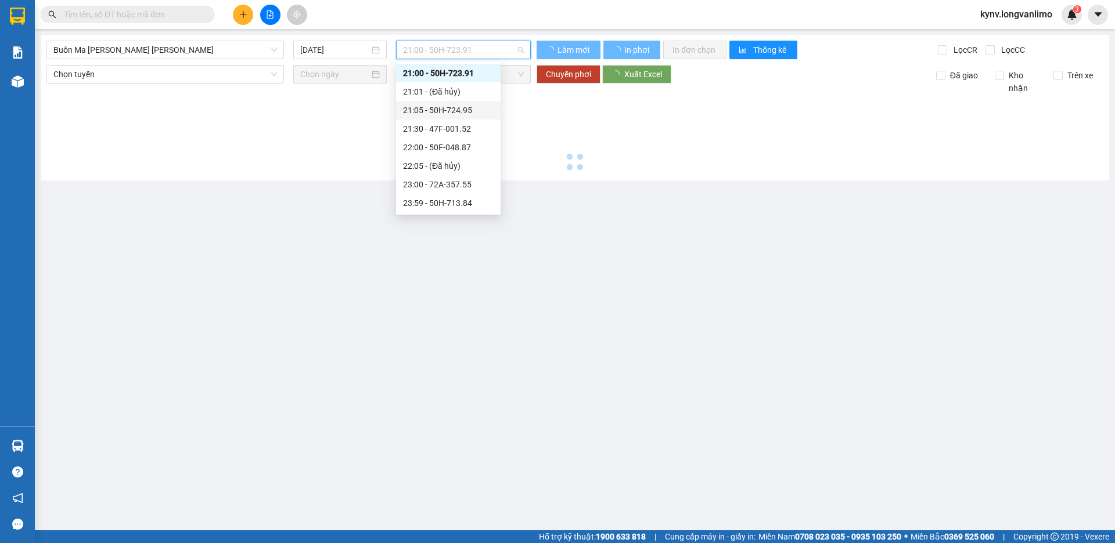
scroll to position [14, 0]
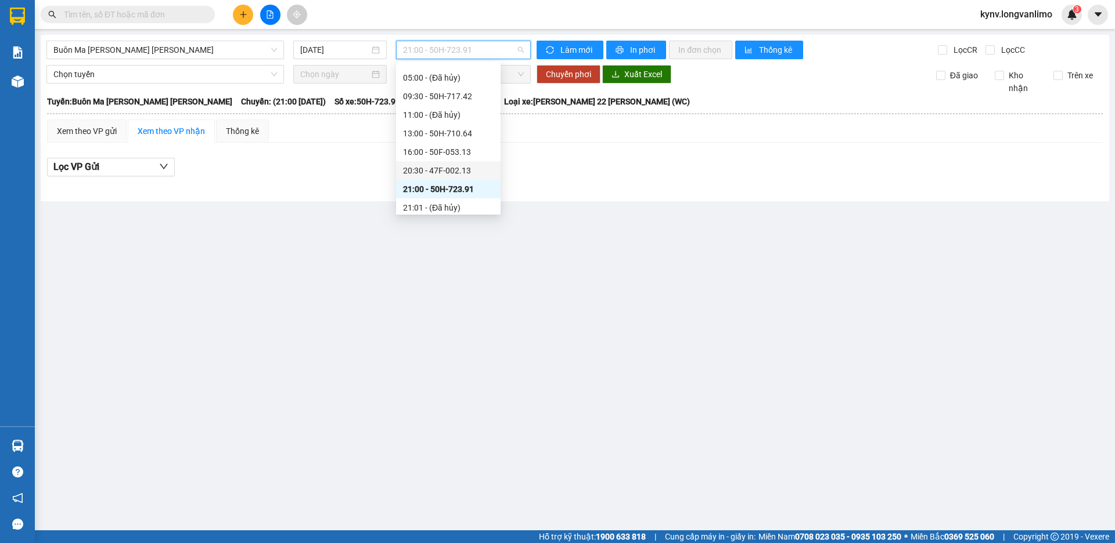
click at [465, 175] on div "20:30 - 47F-002.13" at bounding box center [448, 170] width 91 height 13
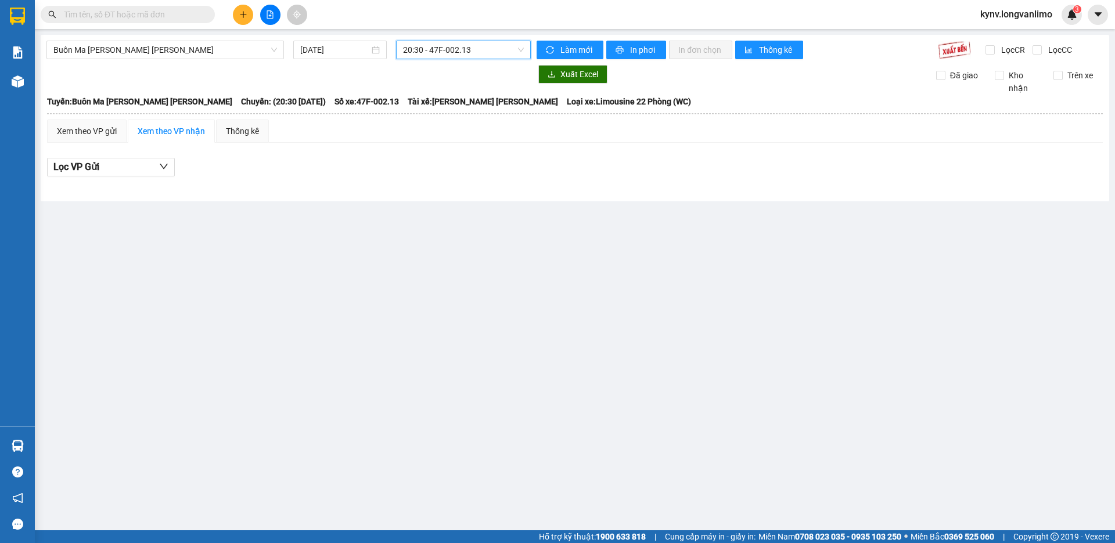
click at [468, 41] on span "20:30 - 47F-002.13" at bounding box center [463, 49] width 121 height 17
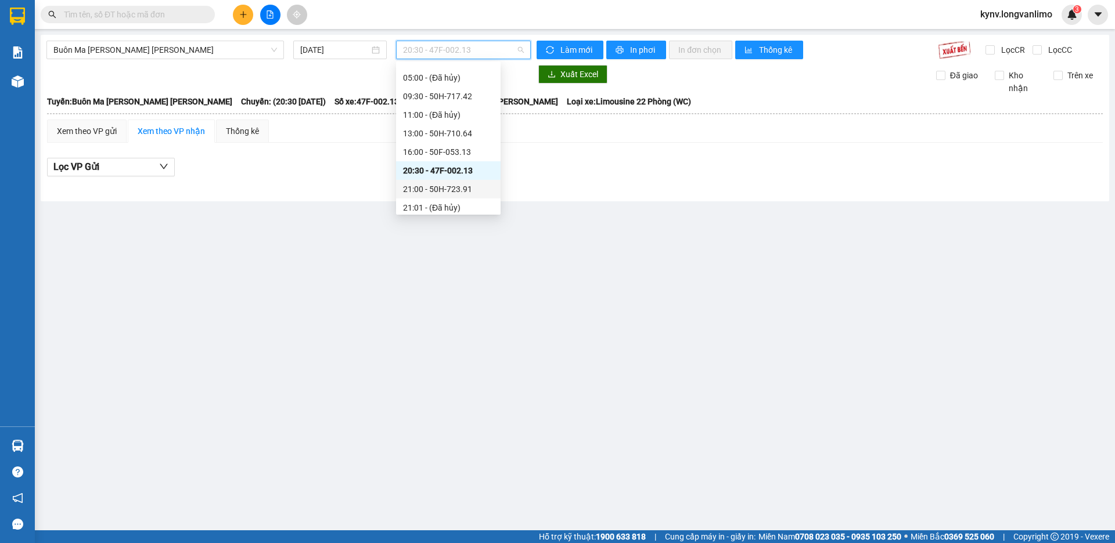
click at [467, 189] on div "21:00 - 50H-723.91" at bounding box center [448, 189] width 91 height 13
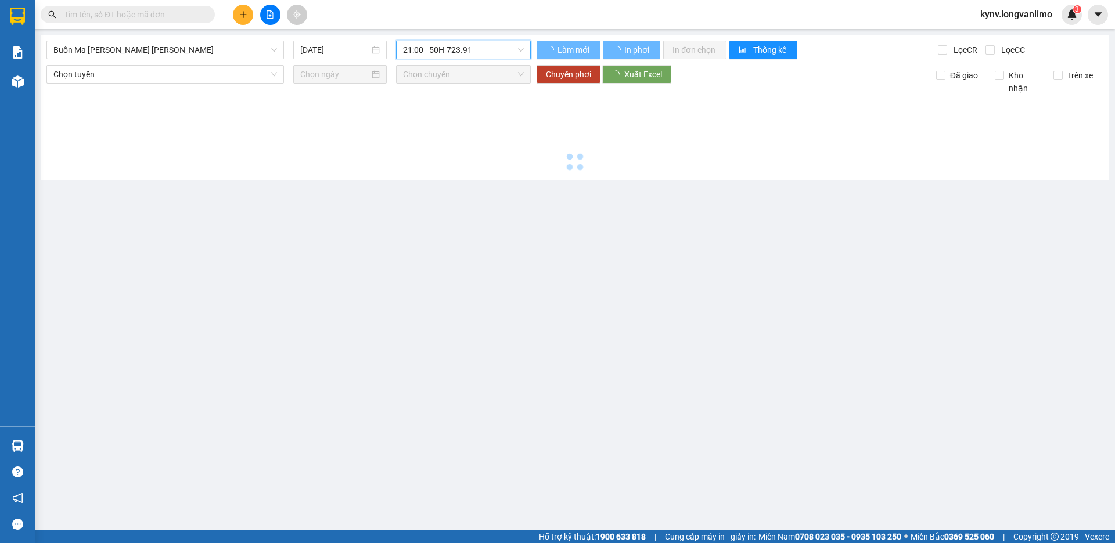
click at [481, 56] on span "21:00 - 50H-723.91" at bounding box center [463, 49] width 121 height 17
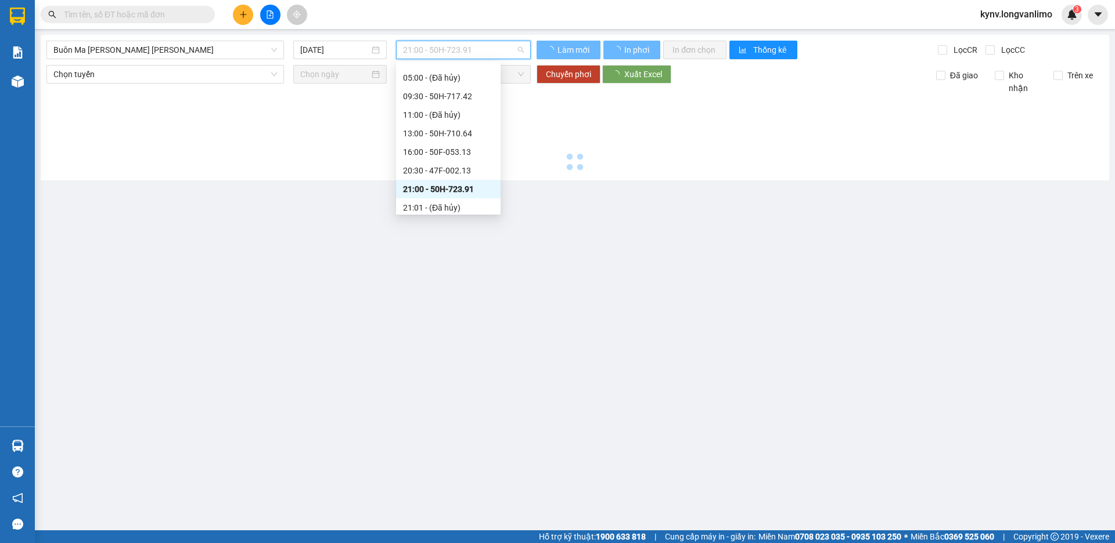
scroll to position [72, 0]
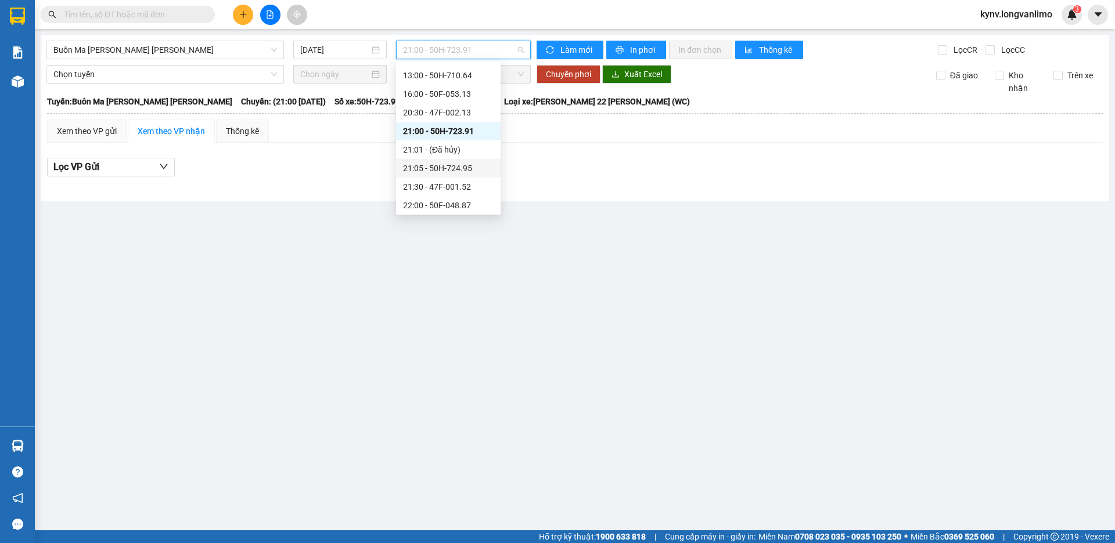
click at [464, 168] on div "21:05 - 50H-724.95" at bounding box center [448, 168] width 91 height 13
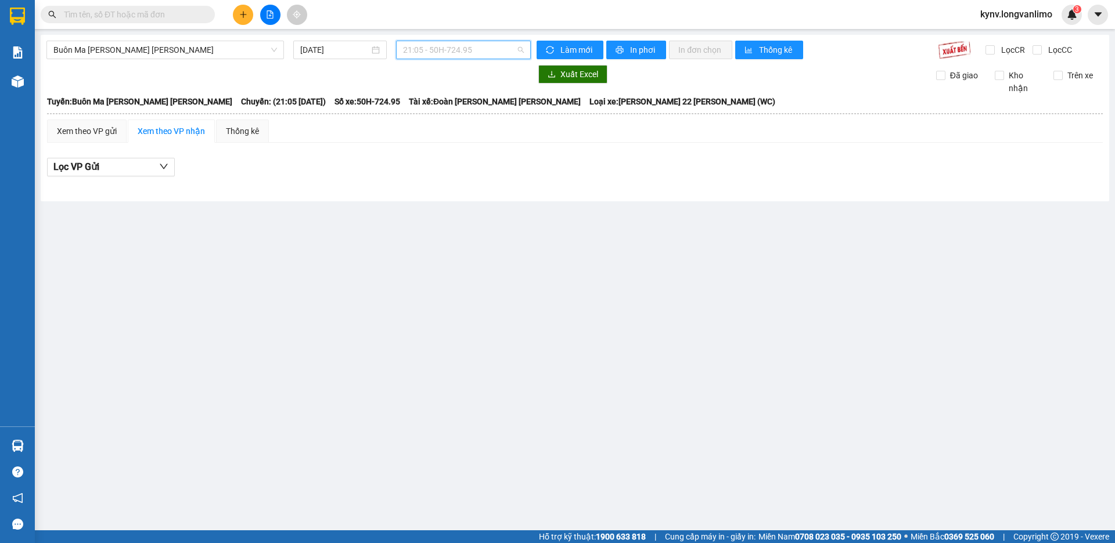
click at [491, 47] on span "21:05 - 50H-724.95" at bounding box center [463, 49] width 121 height 17
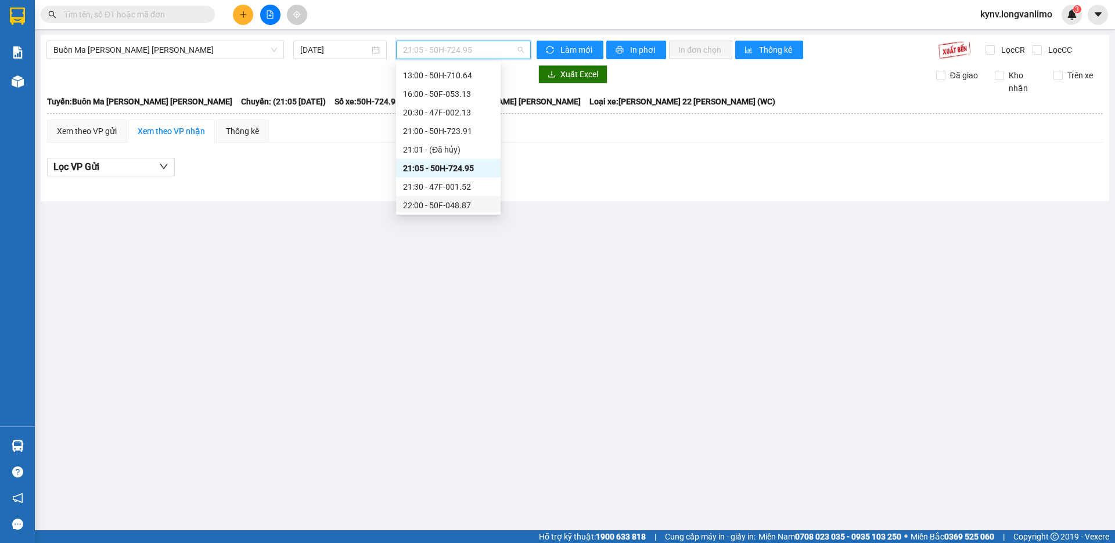
click at [454, 206] on div "22:00 - 50F-048.87" at bounding box center [448, 205] width 91 height 13
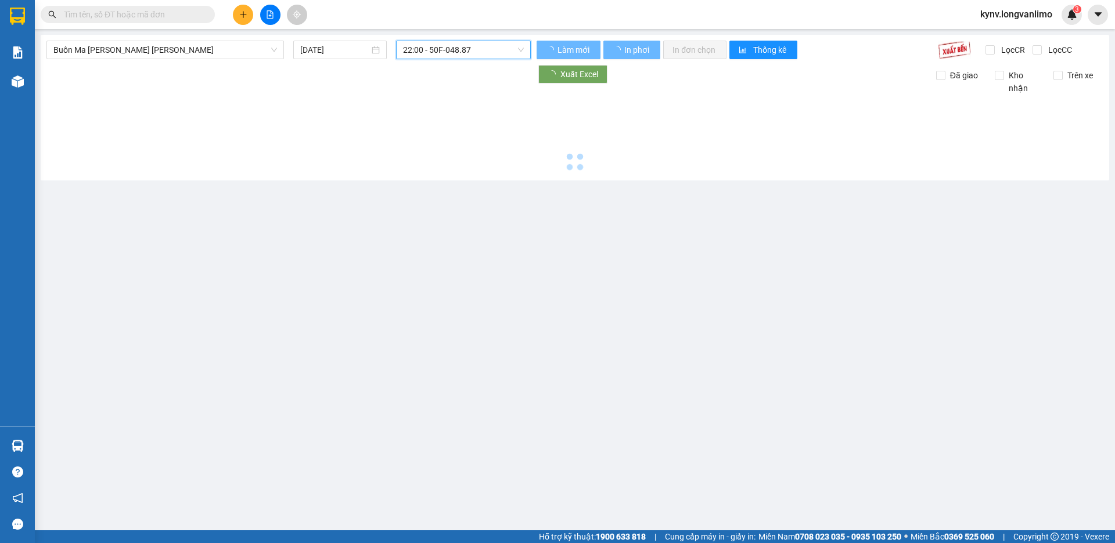
click at [486, 56] on span "22:00 - 50F-048.87" at bounding box center [463, 49] width 121 height 17
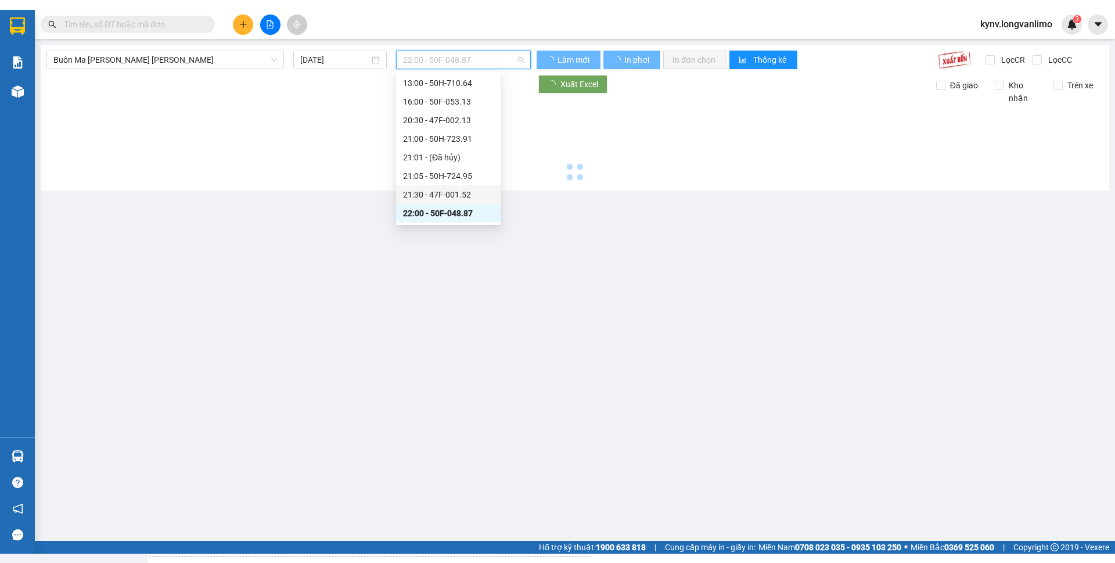
scroll to position [130, 0]
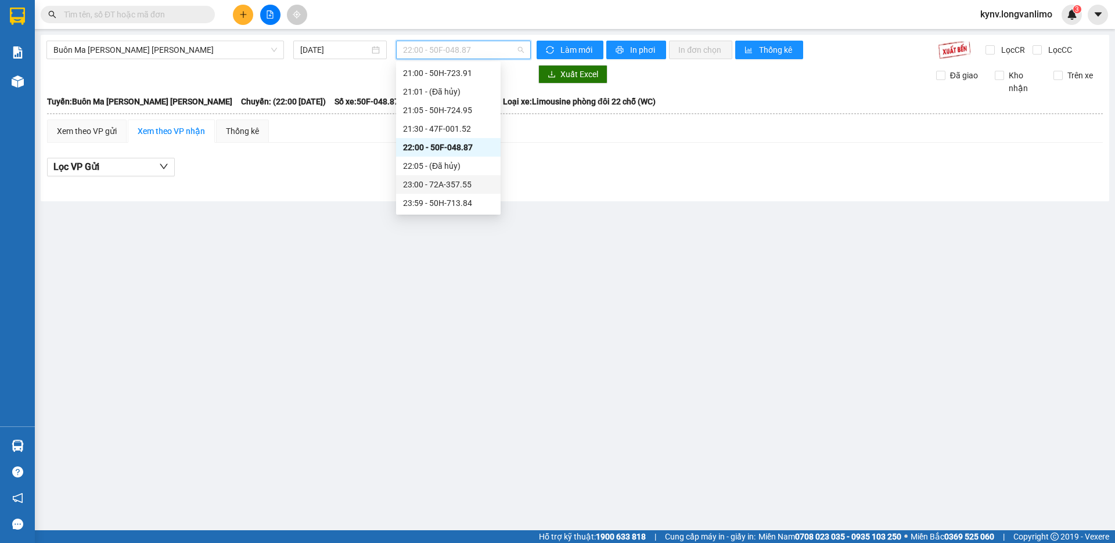
click at [463, 182] on div "23:00 - 72A-357.55" at bounding box center [448, 184] width 91 height 13
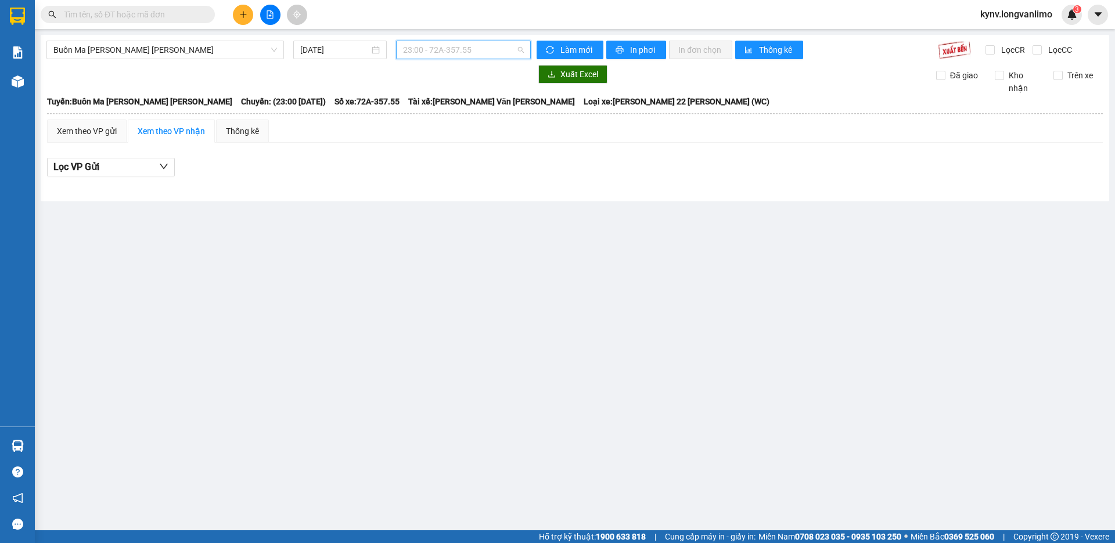
click at [504, 52] on span "23:00 - 72A-357.55" at bounding box center [463, 49] width 121 height 17
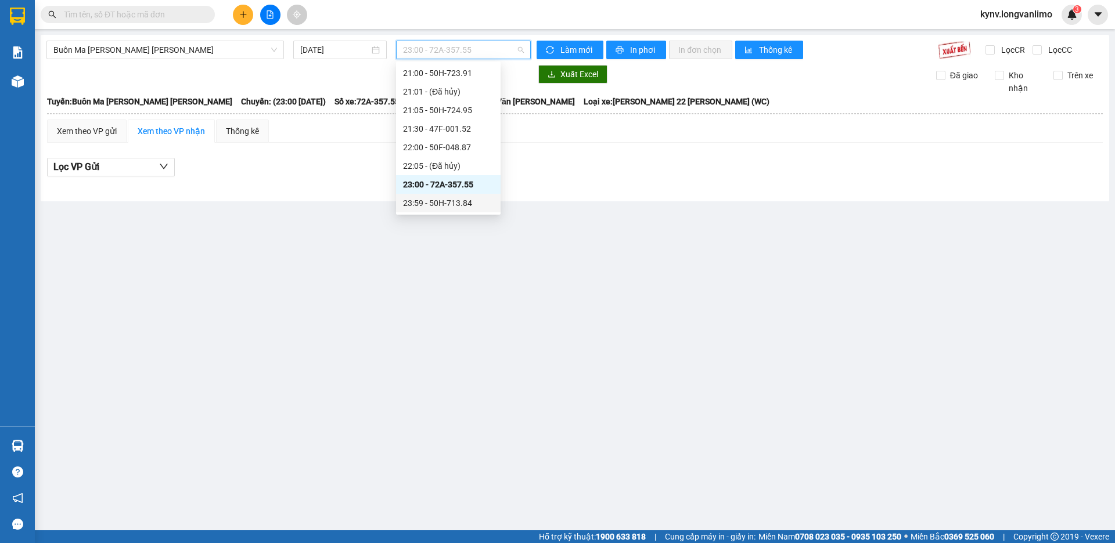
click at [446, 200] on div "23:59 - 50H-713.84" at bounding box center [448, 203] width 91 height 13
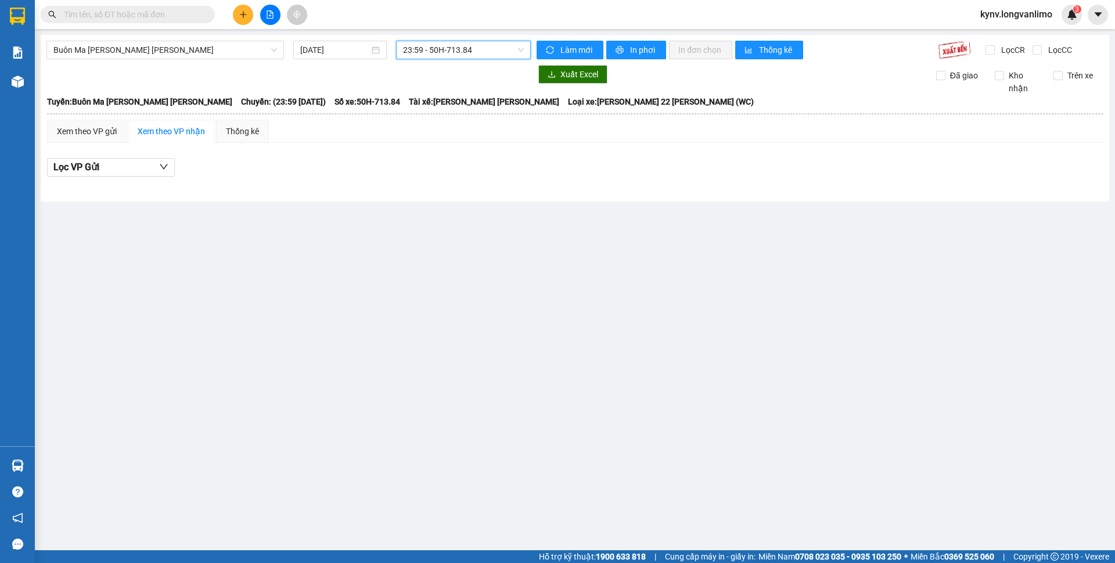
click at [457, 56] on span "23:59 - 50H-713.84" at bounding box center [463, 49] width 121 height 17
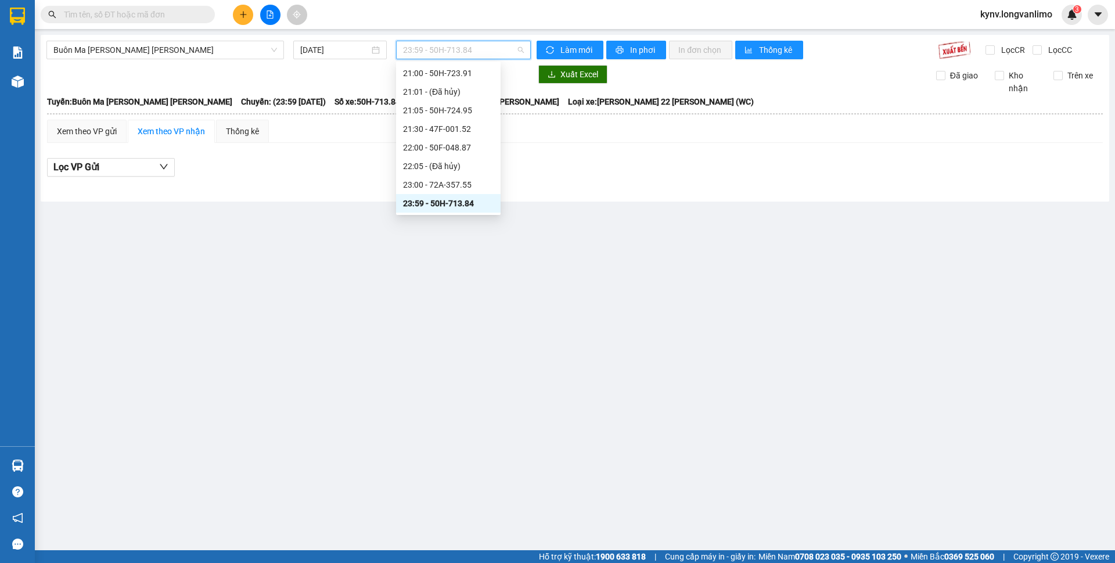
click at [444, 202] on div "23:59 - 50H-713.84" at bounding box center [448, 203] width 91 height 13
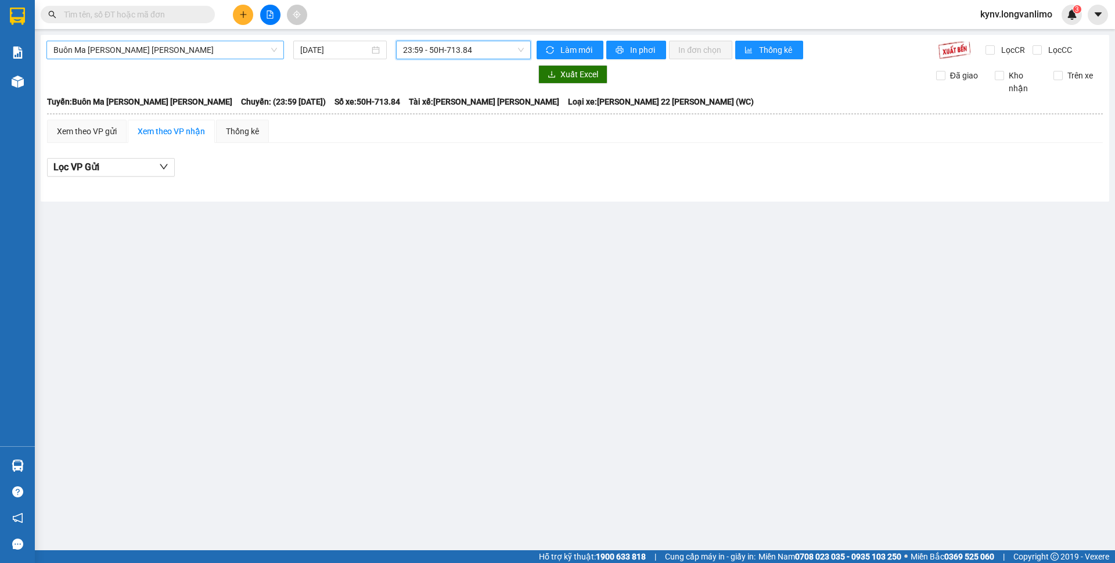
click at [228, 42] on span "Buôn Ma Thuột - Hồ Chí Minh" at bounding box center [165, 49] width 224 height 17
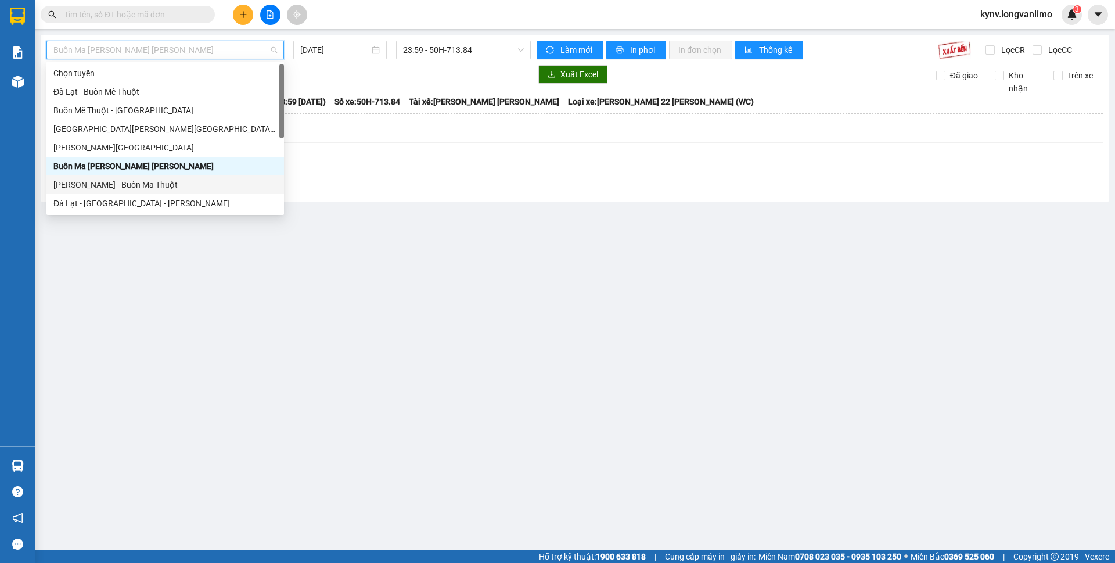
click at [106, 181] on div "Hồ Chí Minh - Buôn Ma Thuột" at bounding box center [165, 184] width 224 height 13
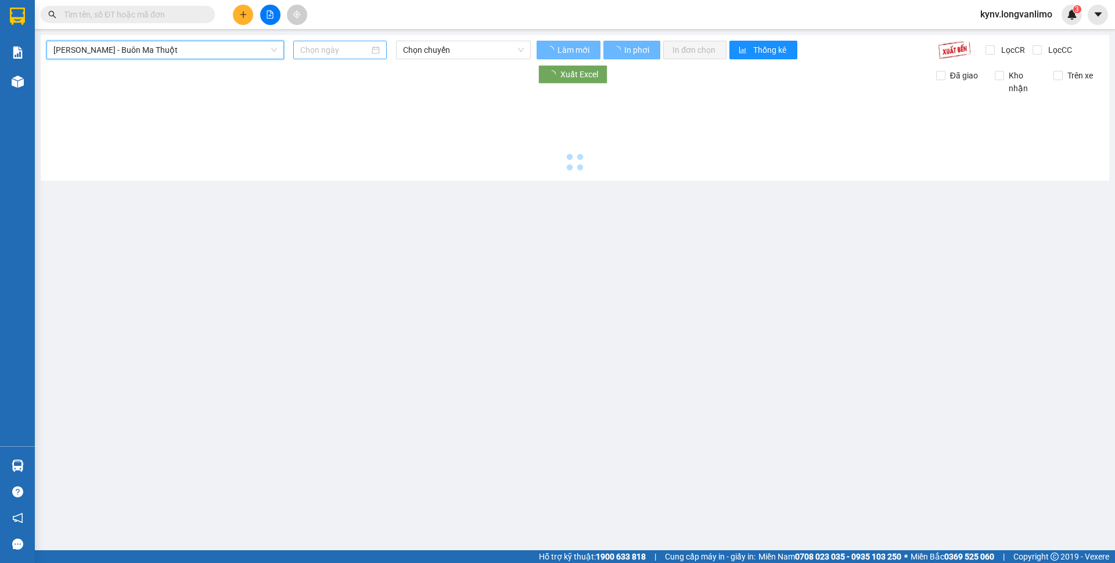
type input "14/10/2025"
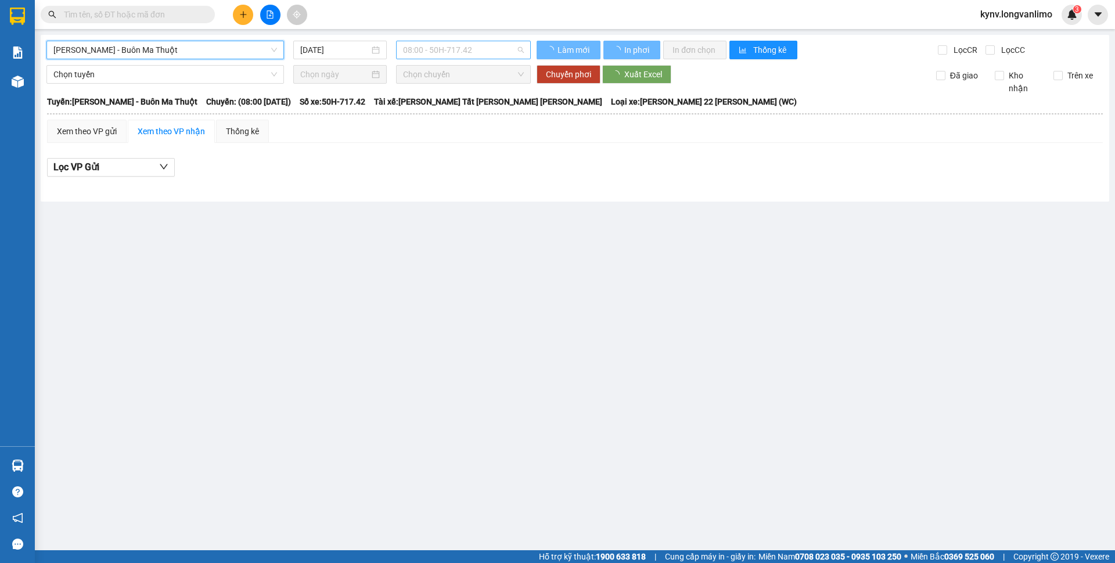
scroll to position [19, 0]
click at [449, 55] on span "08:00 - 50H-717.42" at bounding box center [463, 49] width 121 height 17
click at [458, 55] on span "08:00 - 50H-717.42" at bounding box center [463, 49] width 121 height 17
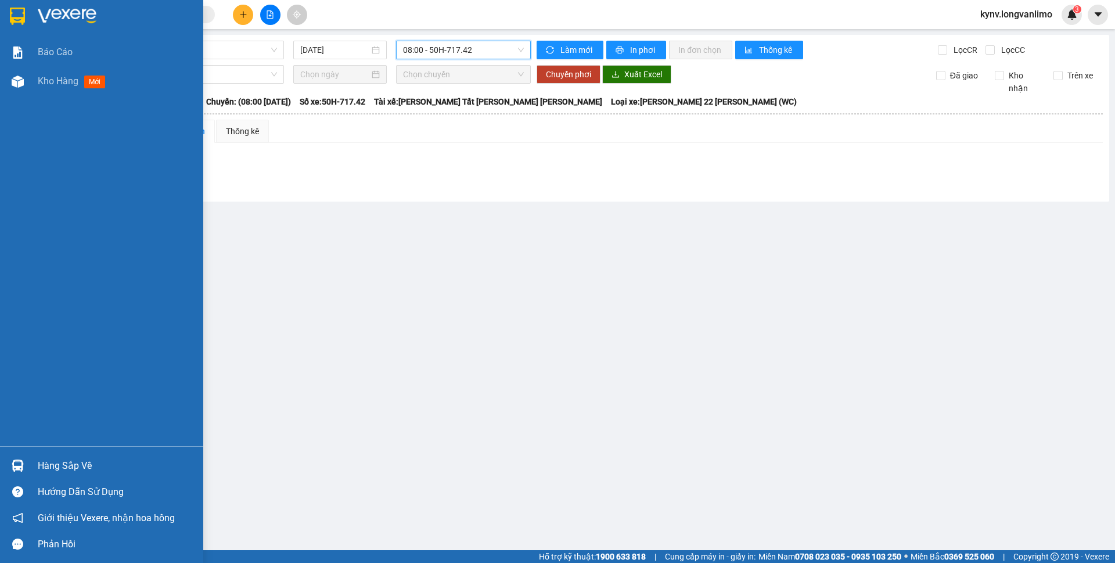
click at [8, 7] on div at bounding box center [18, 16] width 20 height 20
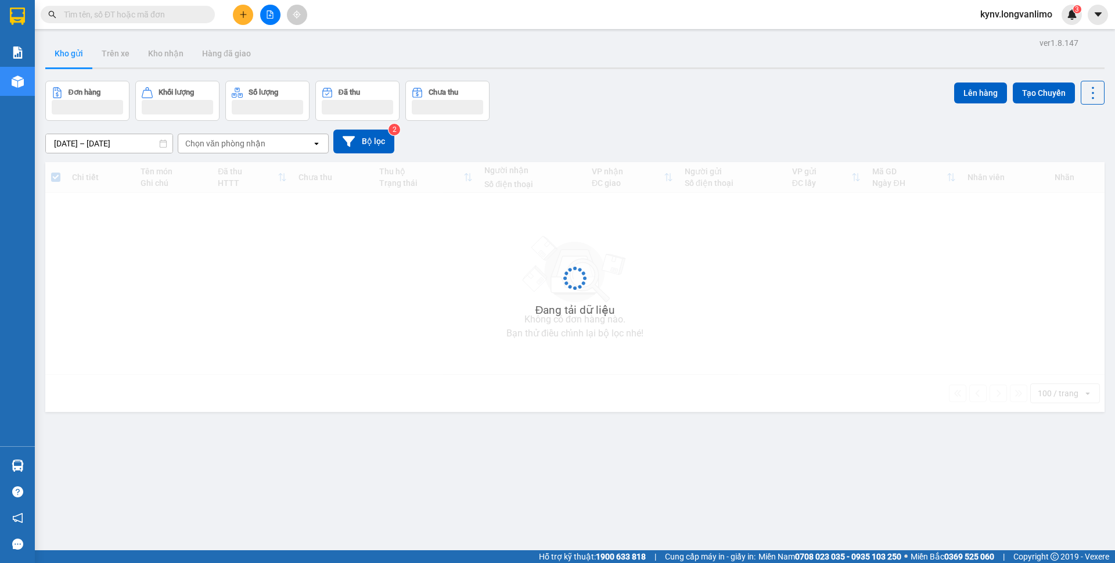
click at [190, 562] on html "Kết quả tìm kiếm ( 0 ) Bộ lọc Gửi 3 ngày gần nhất No Data kynv.longvanlimo 3 Bá…" at bounding box center [557, 281] width 1115 height 563
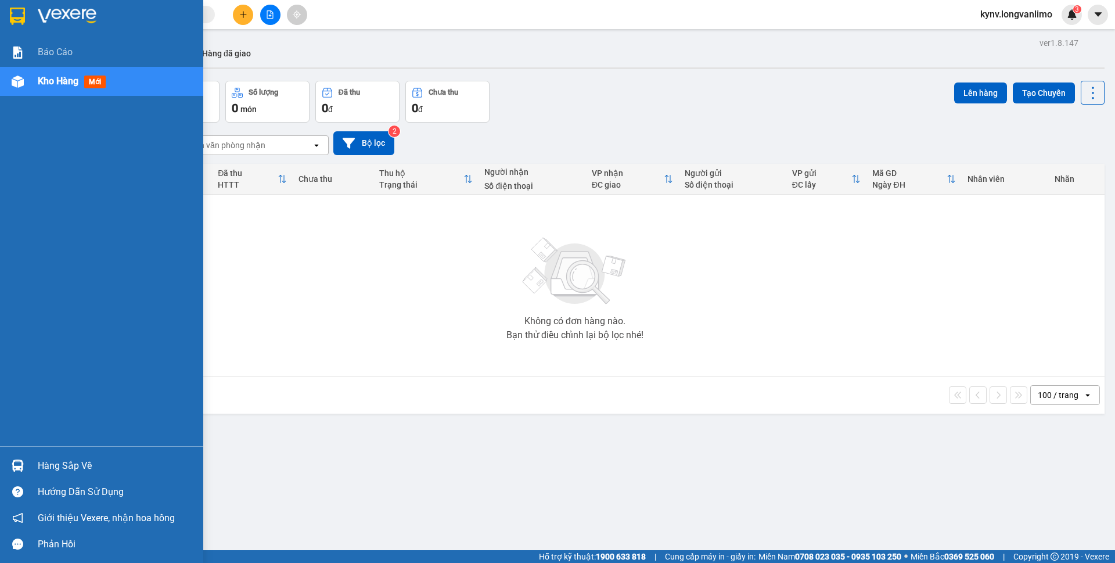
click at [4, 15] on div at bounding box center [101, 19] width 203 height 38
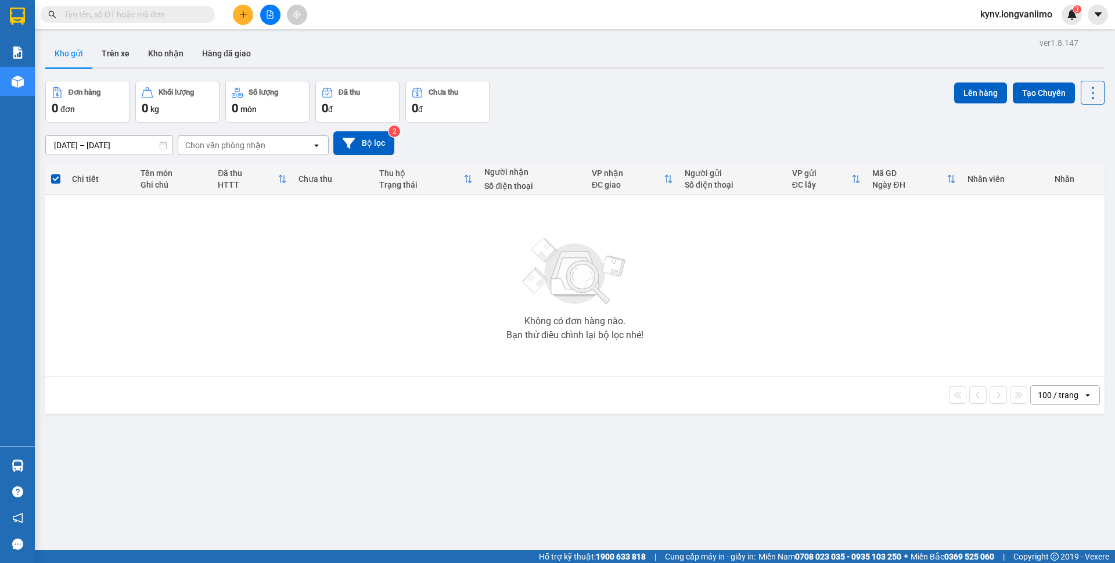
click at [144, 138] on input "13/10/2025 – 13/10/2025" at bounding box center [109, 145] width 127 height 19
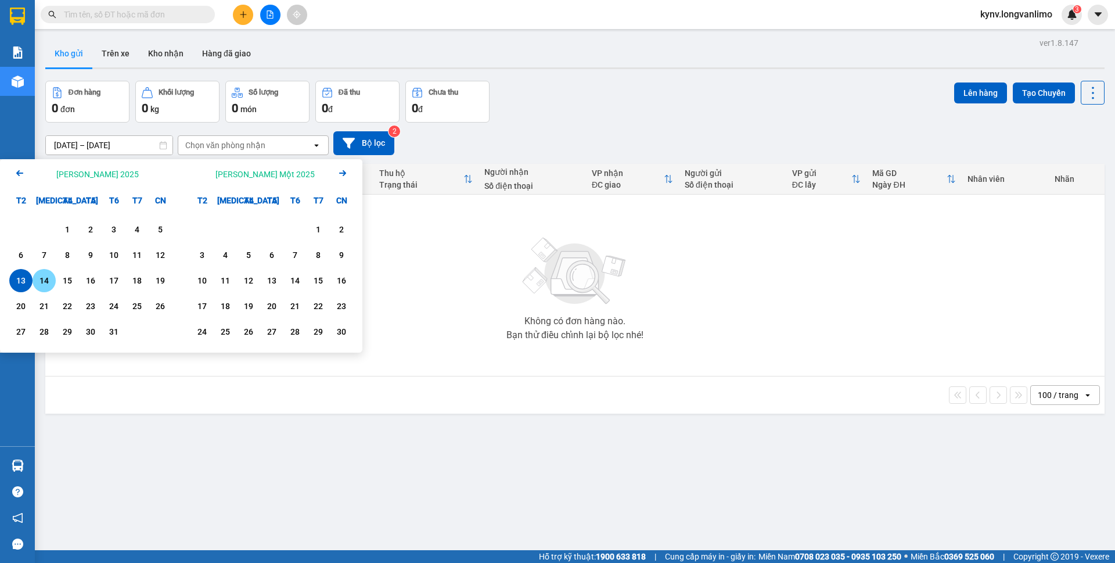
click at [52, 277] on div "14" at bounding box center [44, 280] width 16 height 14
click at [51, 277] on div "14" at bounding box center [44, 280] width 16 height 14
type input "14/10/2025 – 14/10/2025"
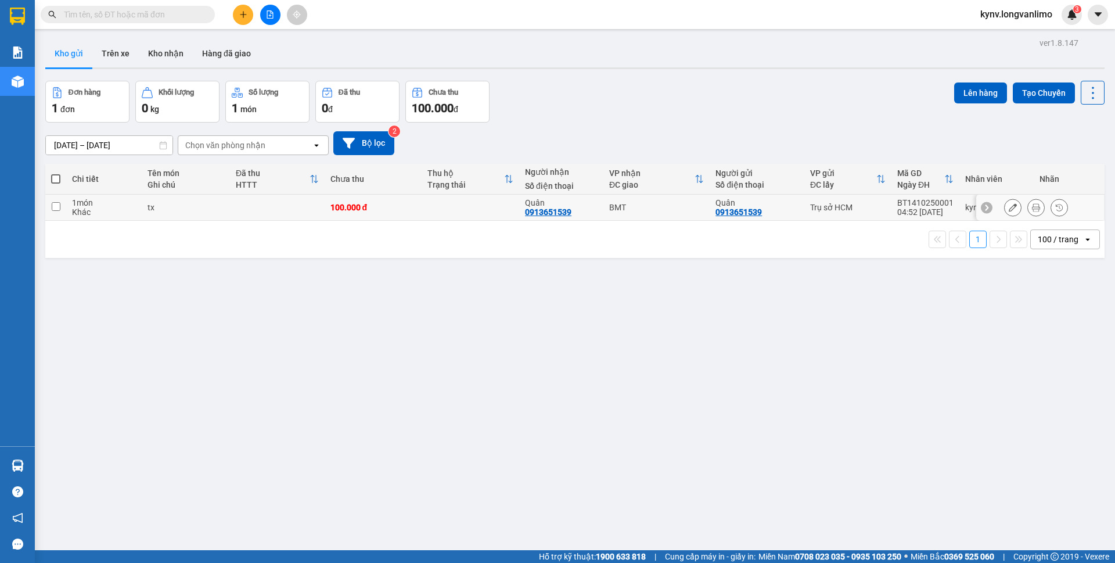
click at [1032, 203] on icon at bounding box center [1036, 207] width 8 height 8
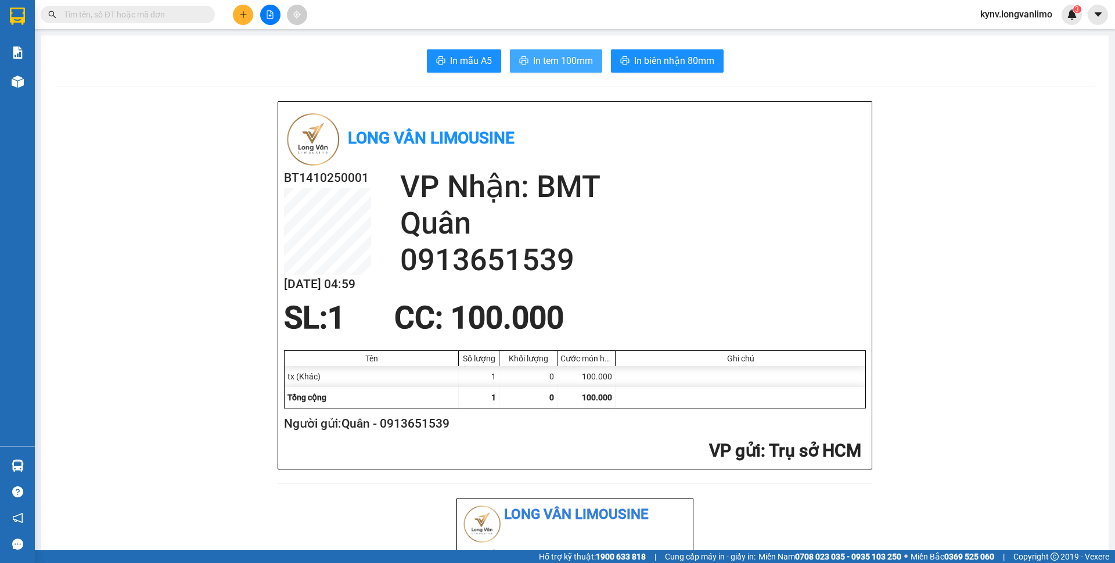
click at [563, 63] on span "In tem 100mm" at bounding box center [563, 60] width 60 height 15
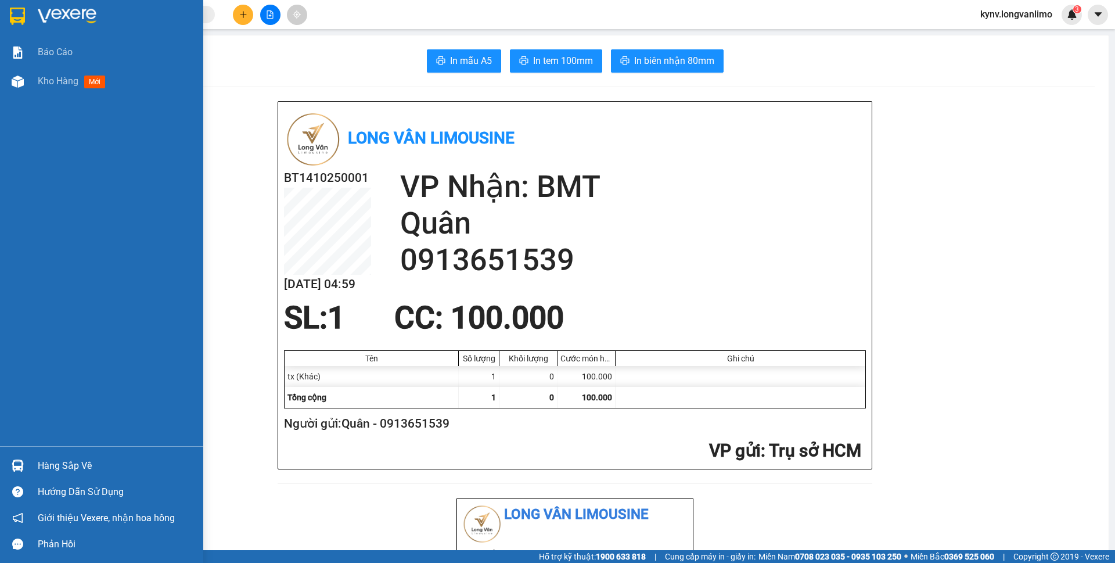
click at [21, 28] on div at bounding box center [101, 19] width 203 height 38
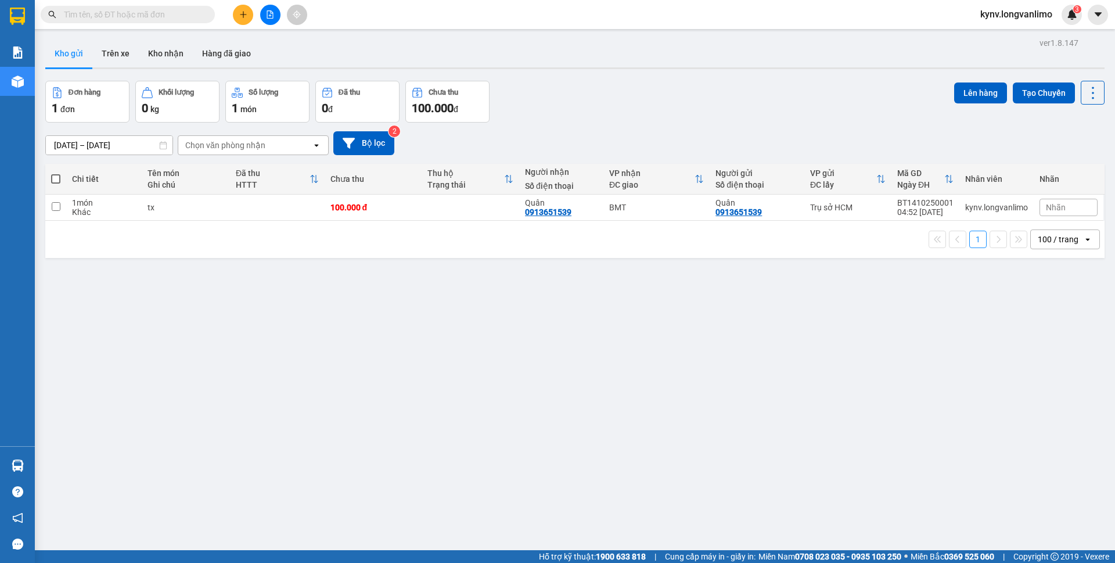
click at [269, 16] on icon "file-add" at bounding box center [270, 14] width 6 height 8
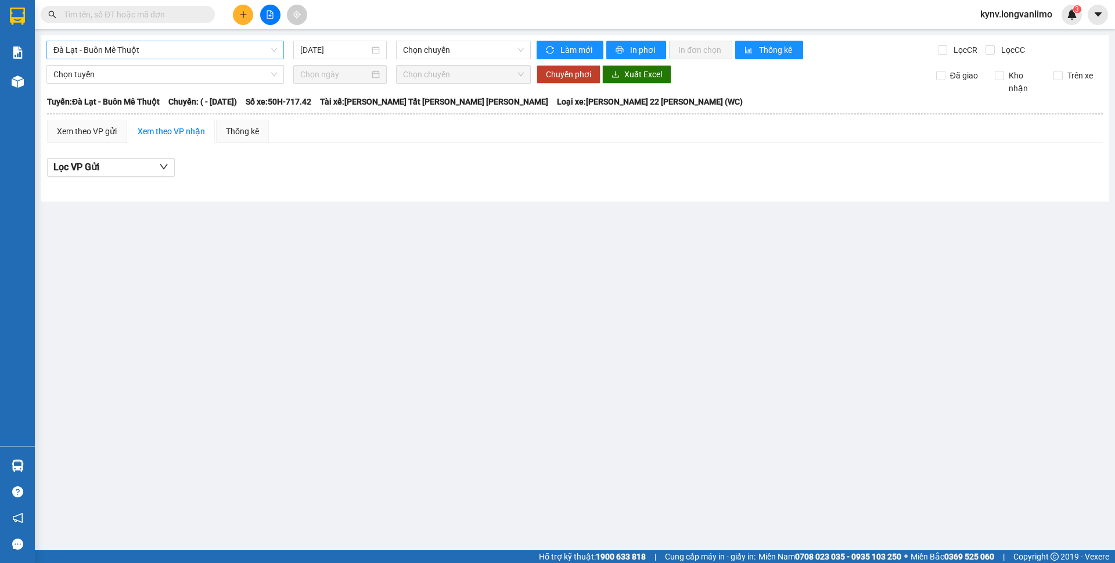
click at [243, 57] on span "Đà Lạt - Buôn Mê Thuột" at bounding box center [165, 49] width 224 height 17
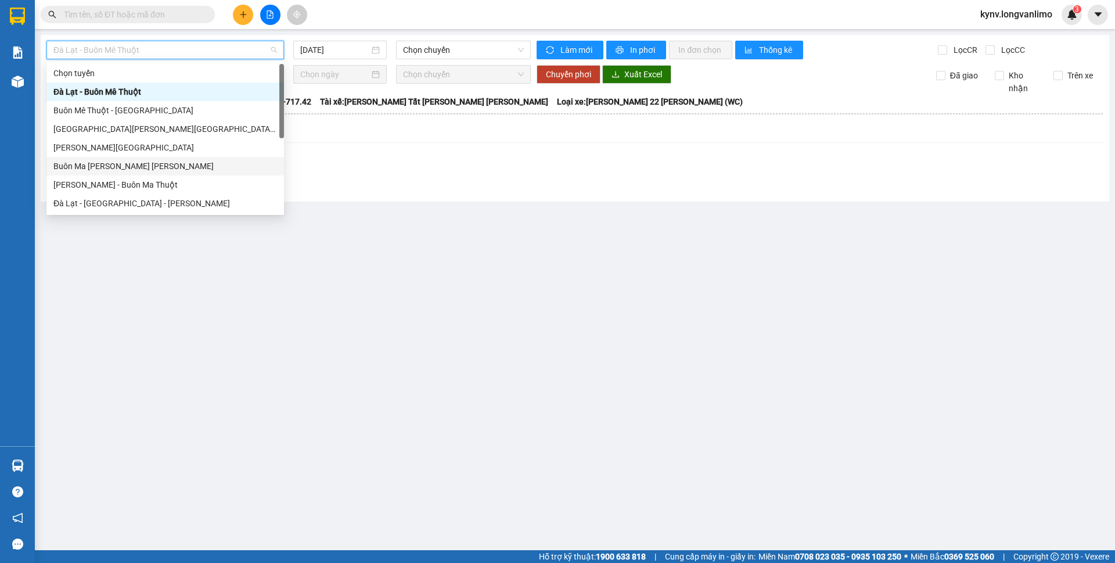
click at [119, 170] on div "Buôn Ma Thuột - Hồ Chí Minh" at bounding box center [165, 166] width 224 height 13
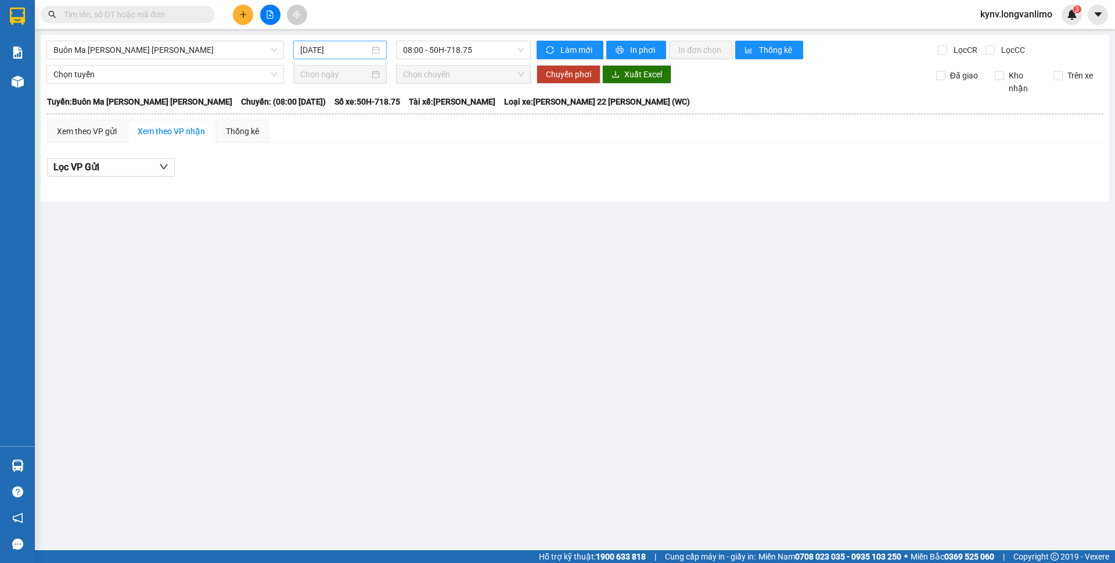
click at [331, 58] on div "14/10/2025" at bounding box center [339, 50] width 93 height 19
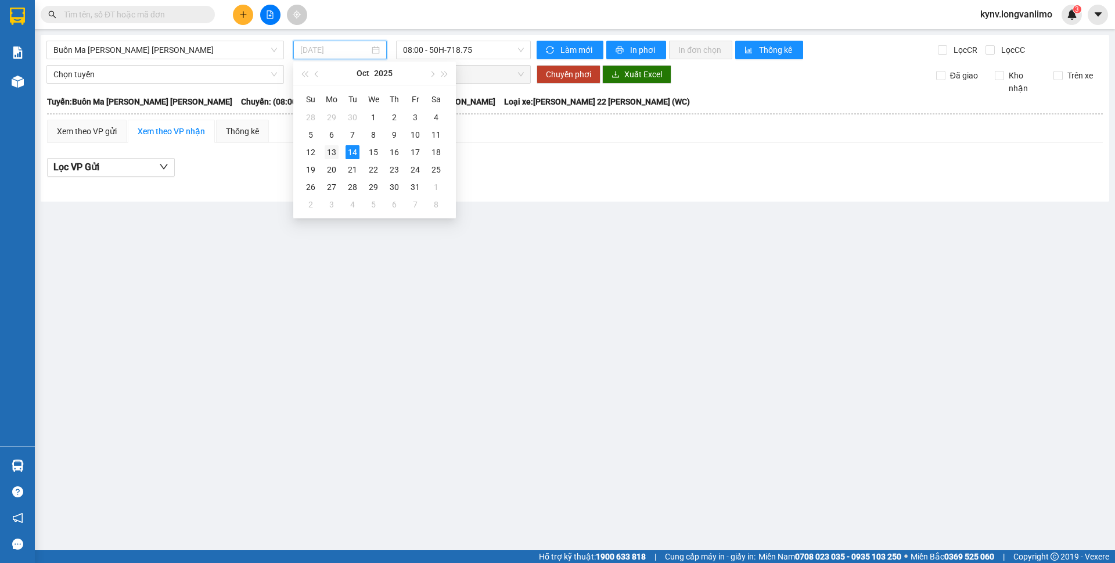
click at [330, 153] on div "13" at bounding box center [332, 152] width 14 height 14
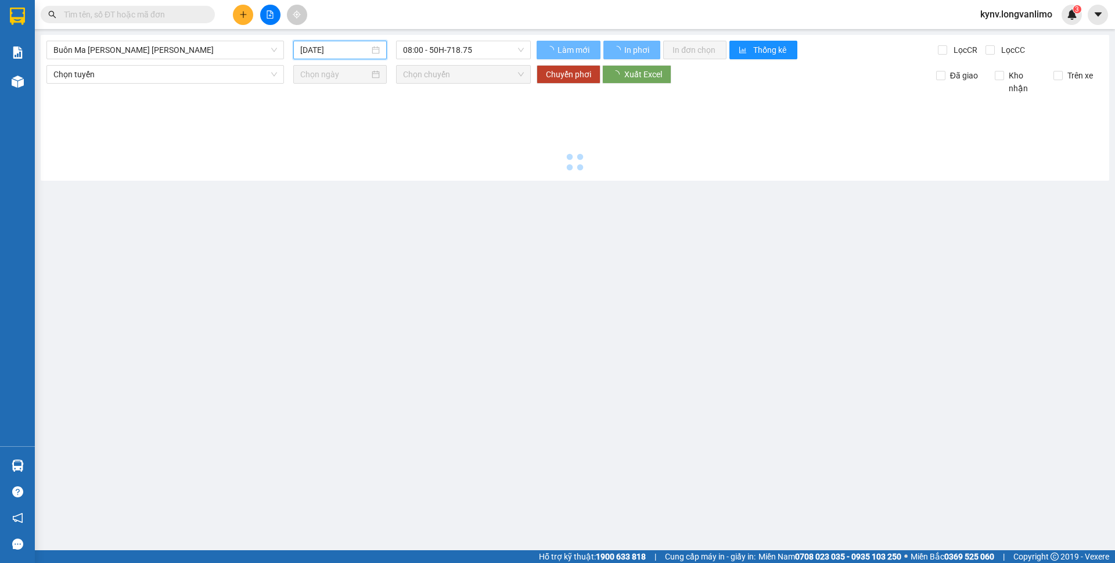
click at [458, 38] on div "Buôn Ma Thuột - Hồ Chí Minh 14/10/2025 08:00 - 50H-718.75 Làm mới In phơi In đơ…" at bounding box center [575, 108] width 1068 height 146
type input "13/10/2025"
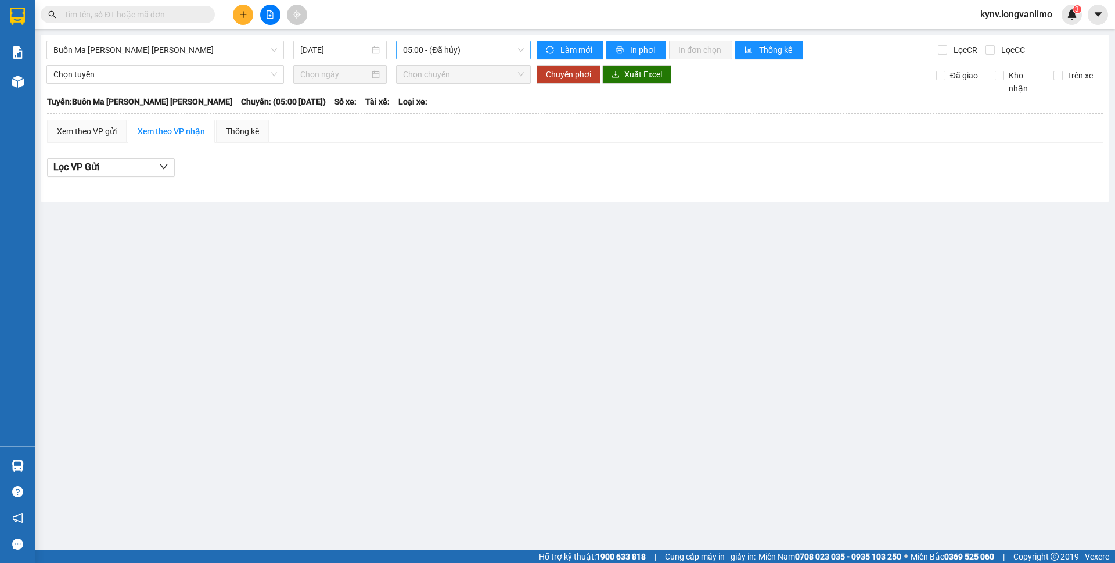
click at [462, 46] on span "05:00 - (Đã hủy)" at bounding box center [463, 49] width 121 height 17
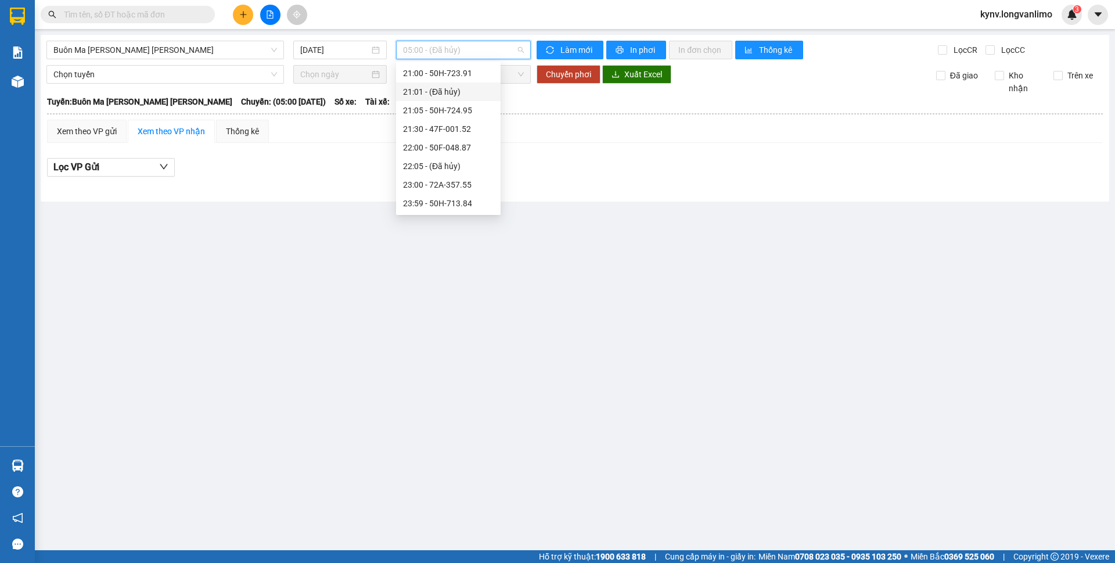
scroll to position [72, 0]
click at [456, 110] on div "20:30 - 47F-002.13" at bounding box center [448, 112] width 91 height 13
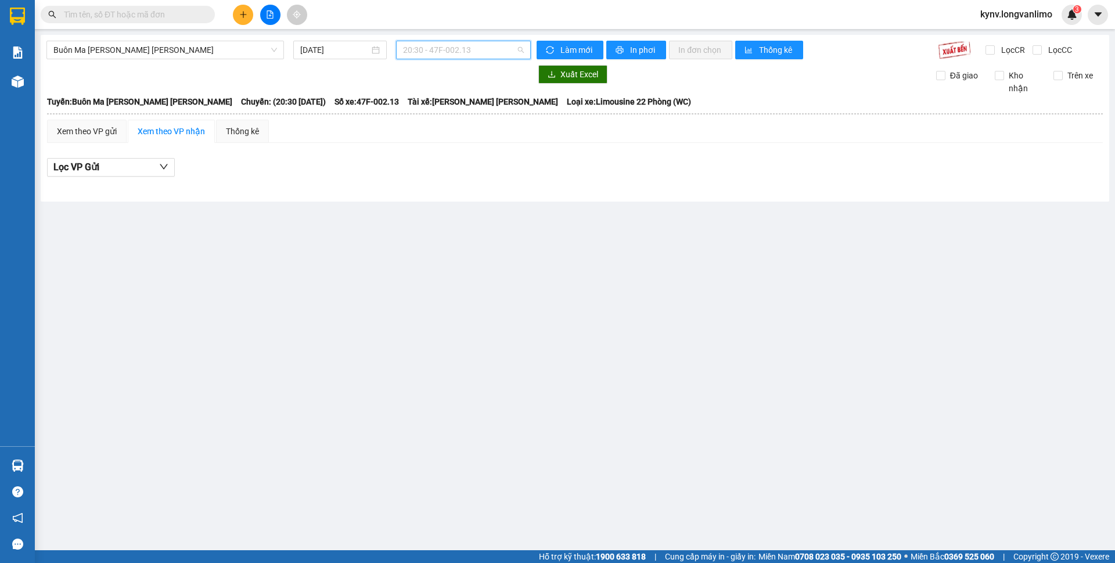
click at [463, 51] on span "20:30 - 47F-002.13" at bounding box center [463, 49] width 121 height 17
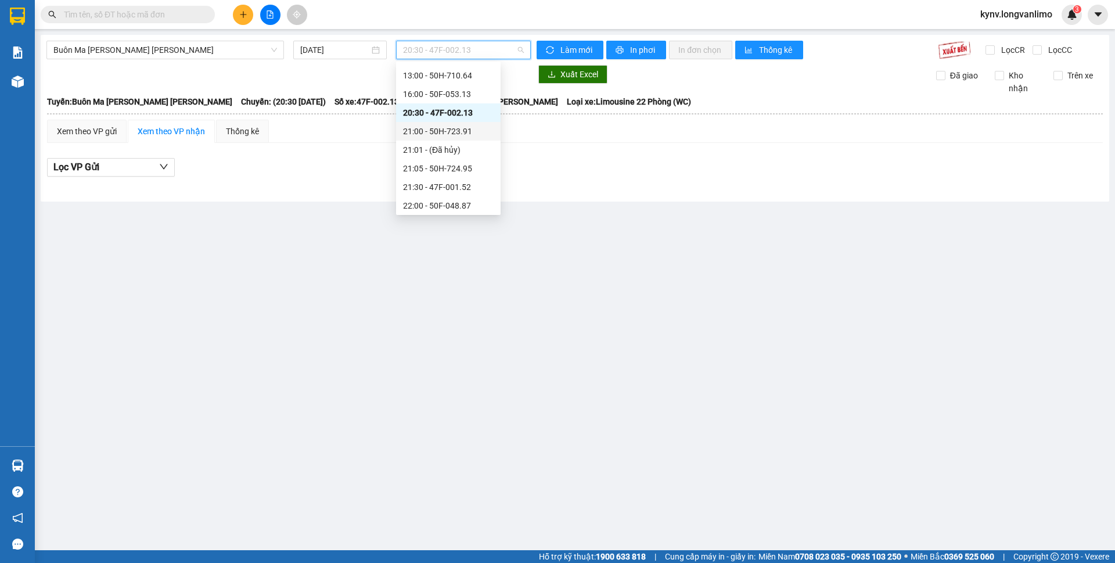
click at [461, 127] on div "21:00 - 50H-723.91" at bounding box center [448, 131] width 91 height 13
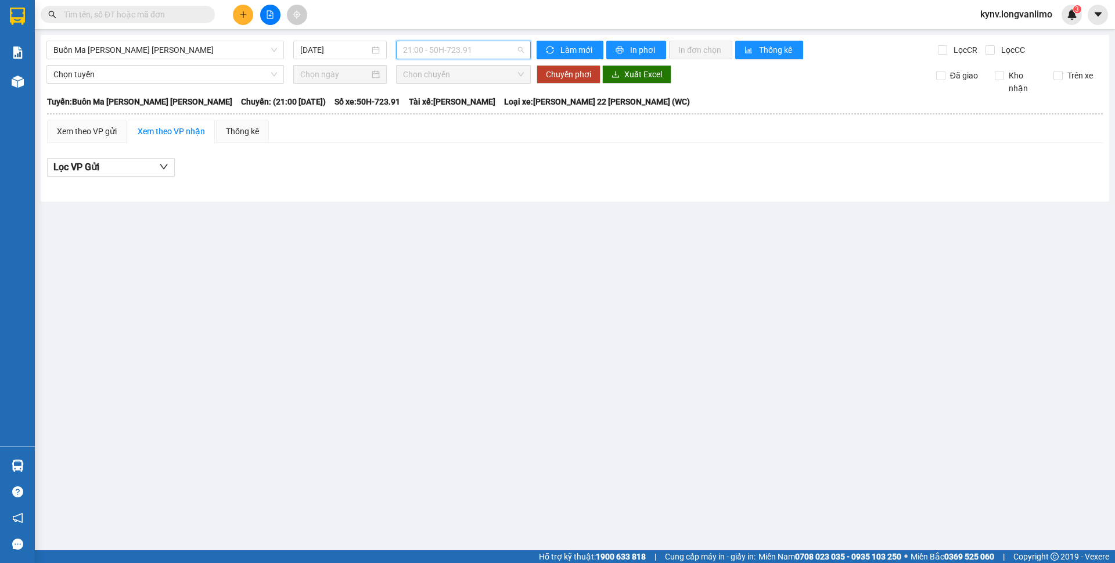
click at [466, 51] on span "21:00 - 50H-723.91" at bounding box center [463, 49] width 121 height 17
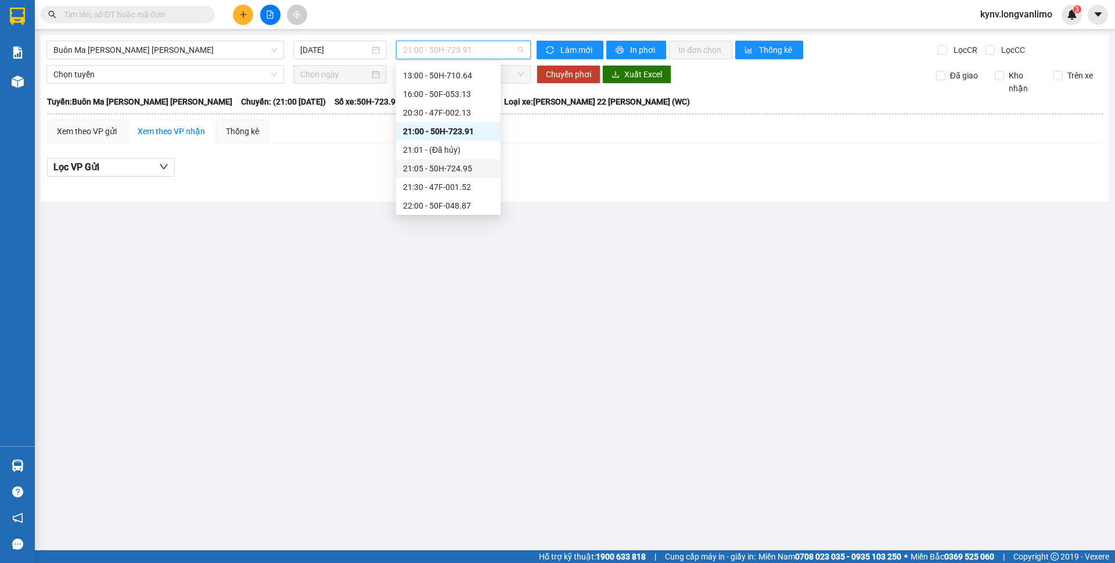
click at [464, 166] on div "21:05 - 50H-724.95" at bounding box center [448, 168] width 91 height 13
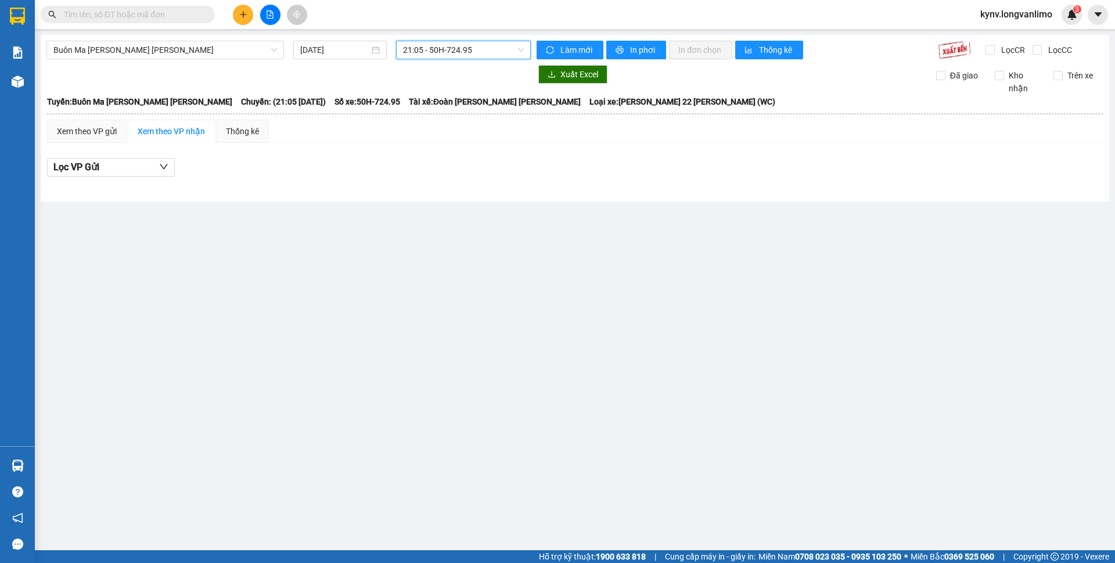
click at [460, 54] on span "21:05 - 50H-724.95" at bounding box center [463, 49] width 121 height 17
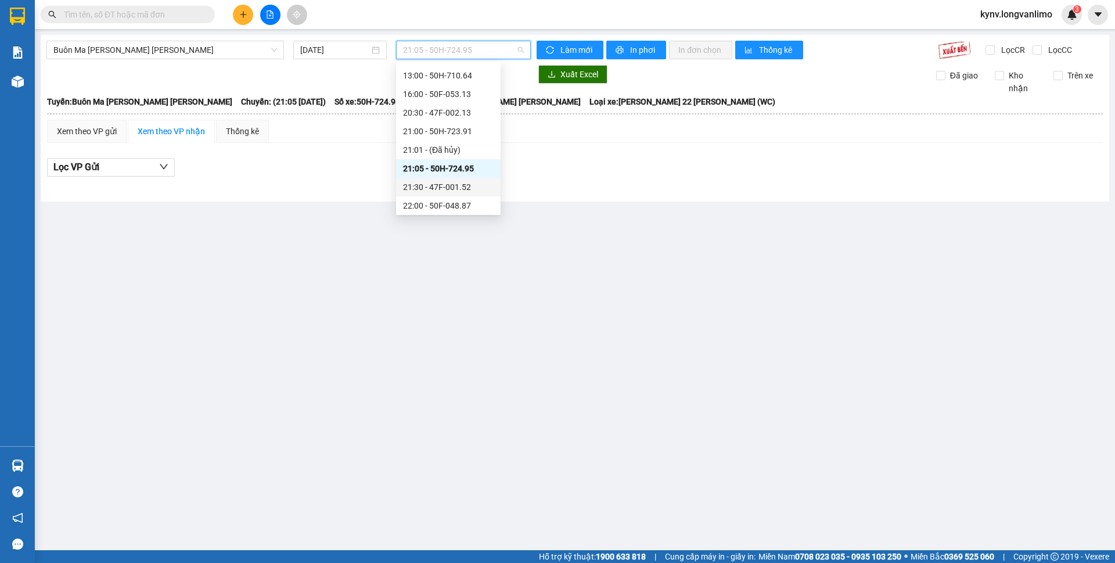
click at [462, 184] on div "21:30 - 47F-001.52" at bounding box center [448, 187] width 91 height 13
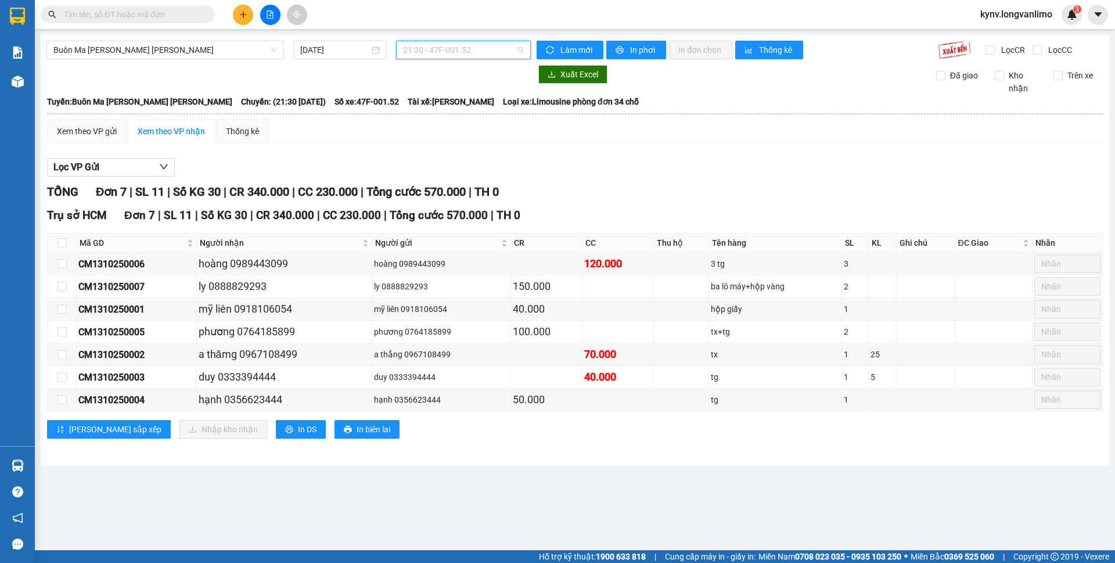
click at [459, 45] on span "21:30 - 47F-001.52" at bounding box center [463, 49] width 121 height 17
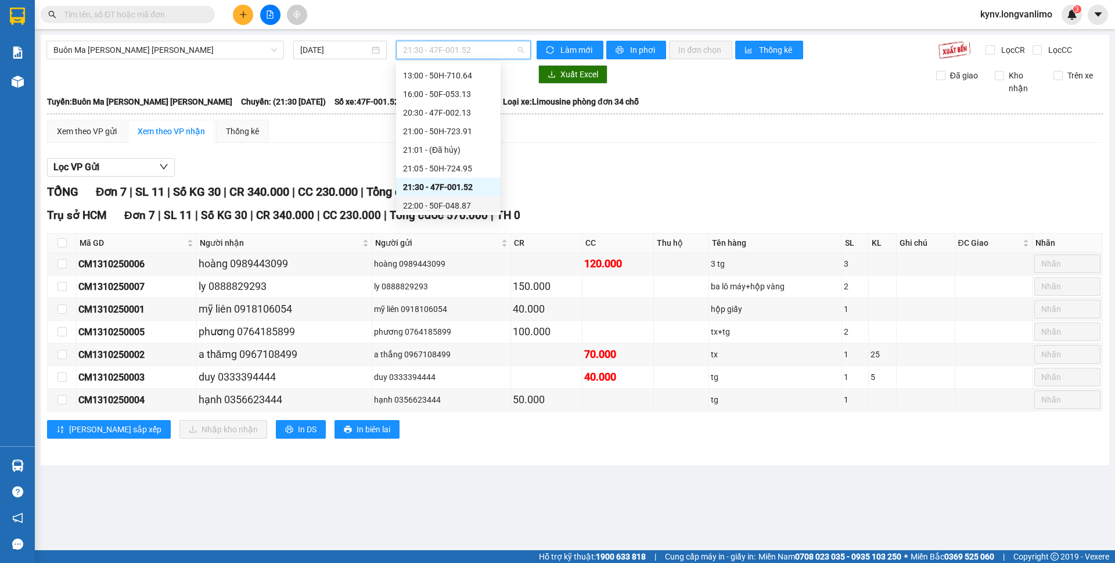
click at [462, 202] on div "22:00 - 50F-048.87" at bounding box center [448, 205] width 91 height 13
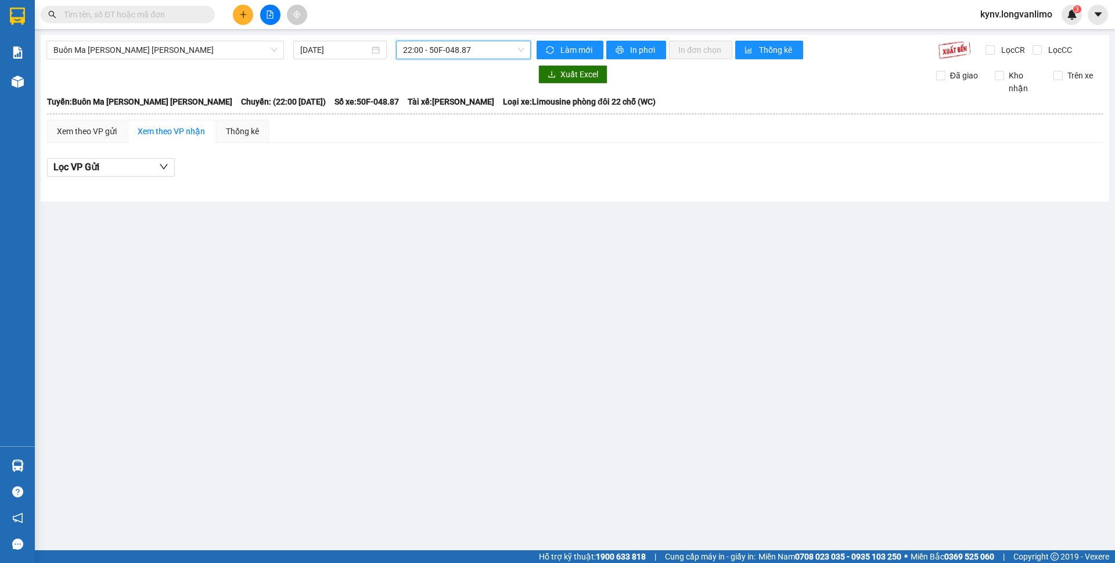
drag, startPoint x: 464, startPoint y: 51, endPoint x: 467, endPoint y: 67, distance: 16.1
click at [464, 51] on span "22:00 - 50F-048.87" at bounding box center [463, 49] width 121 height 17
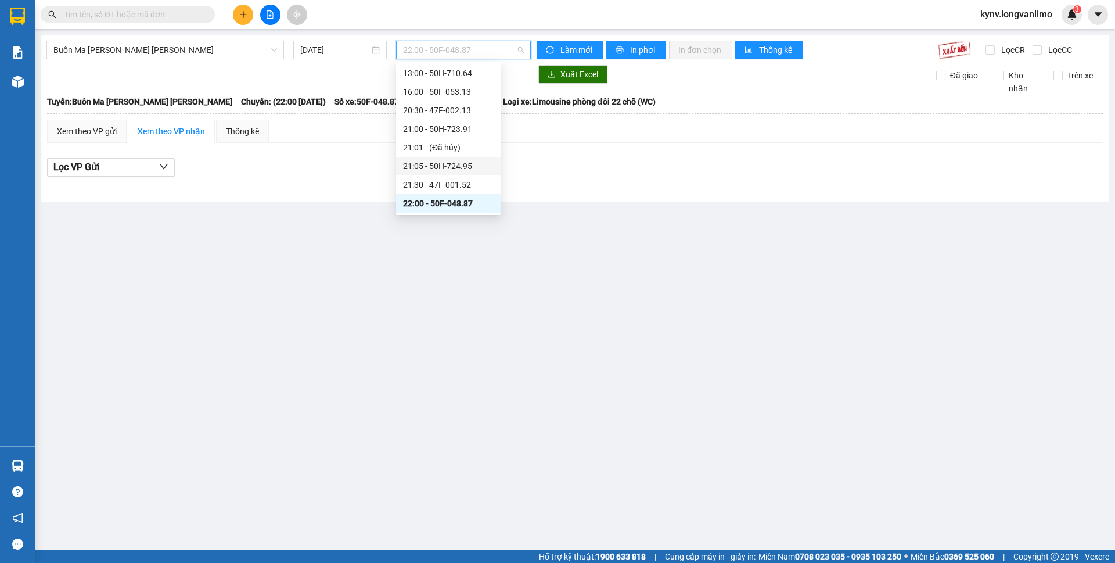
scroll to position [130, 0]
click at [455, 193] on div "23:00 - 72A-357.55" at bounding box center [448, 184] width 104 height 19
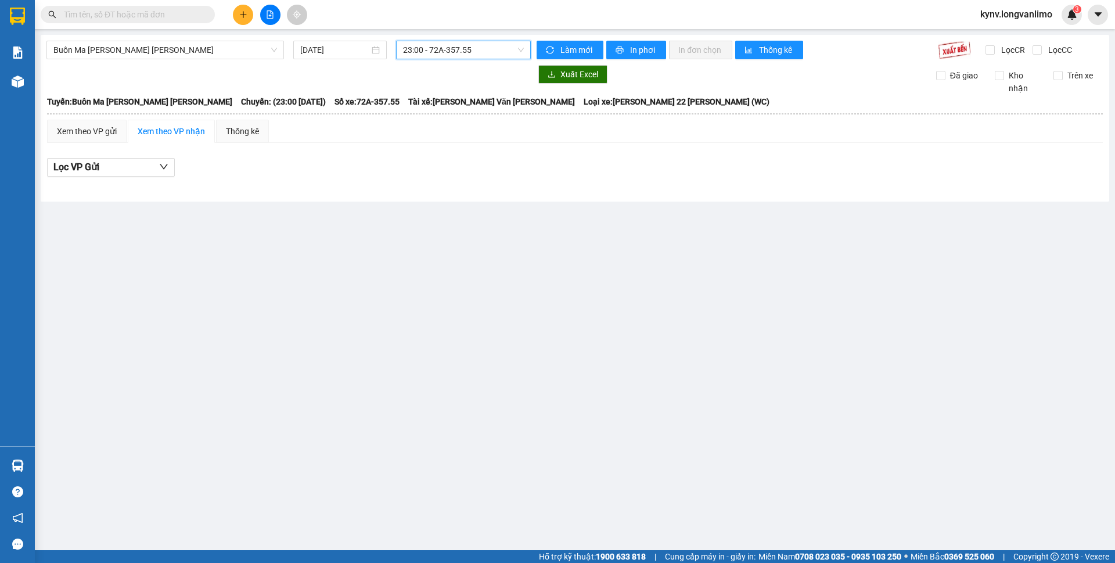
click at [473, 48] on span "23:00 - 72A-357.55" at bounding box center [463, 49] width 121 height 17
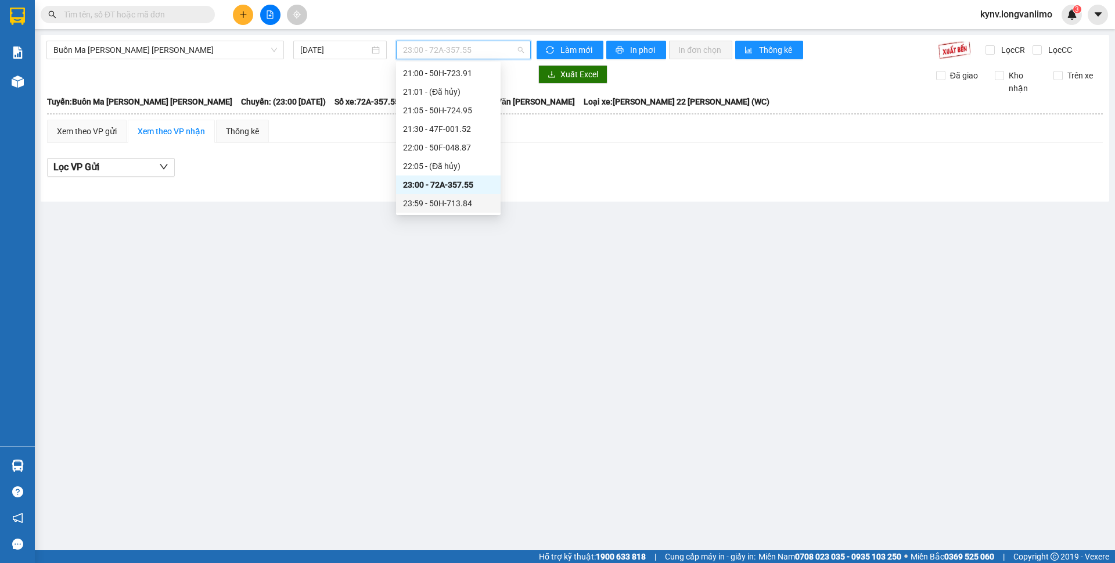
click at [464, 199] on div "23:59 - 50H-713.84" at bounding box center [448, 203] width 91 height 13
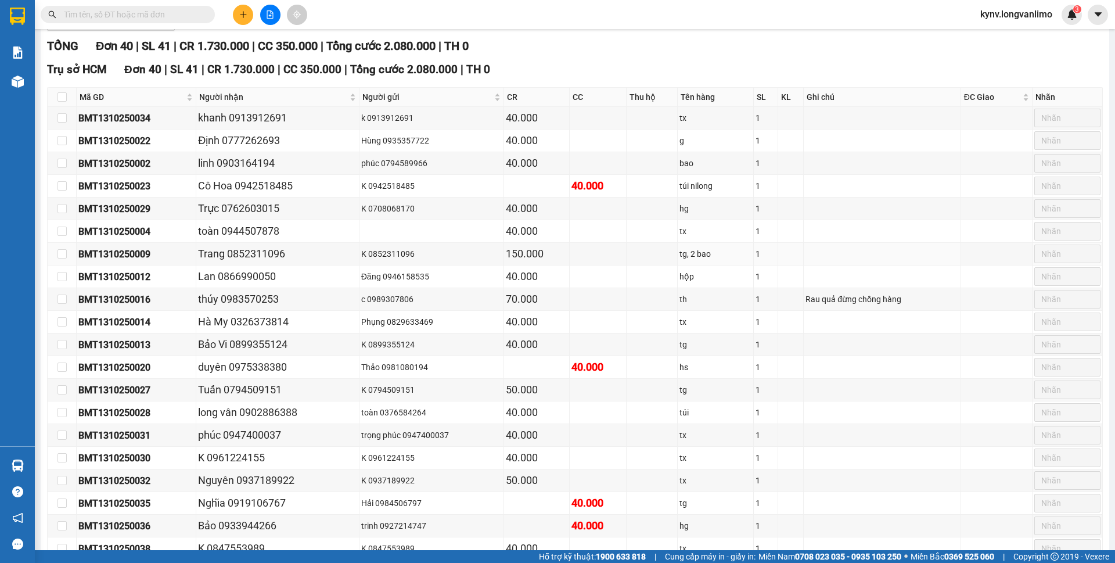
scroll to position [30, 0]
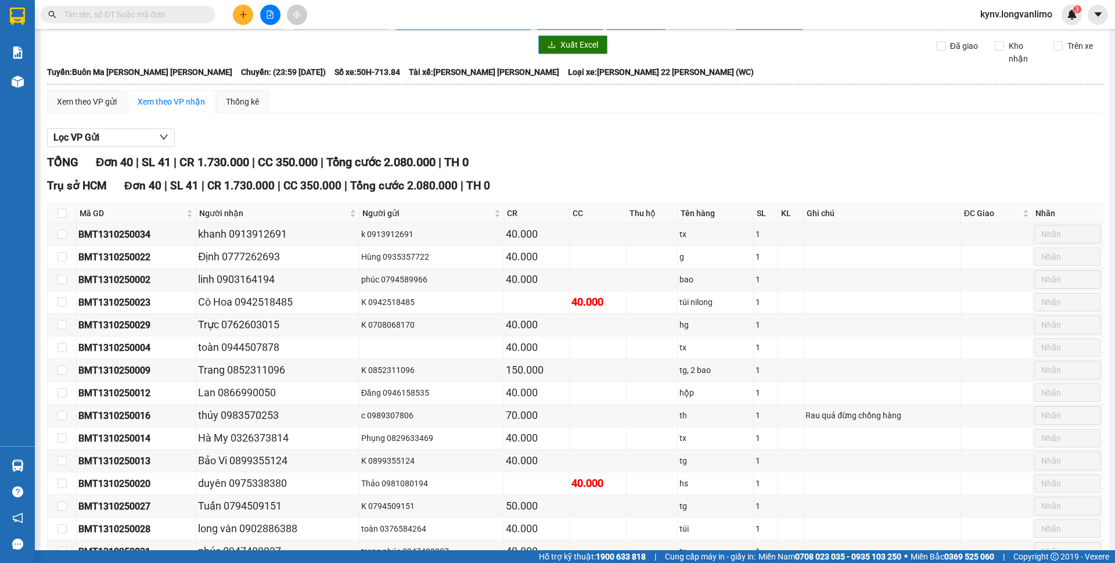
click at [567, 45] on span "Xuất Excel" at bounding box center [579, 44] width 38 height 13
